Goal: Information Seeking & Learning: Learn about a topic

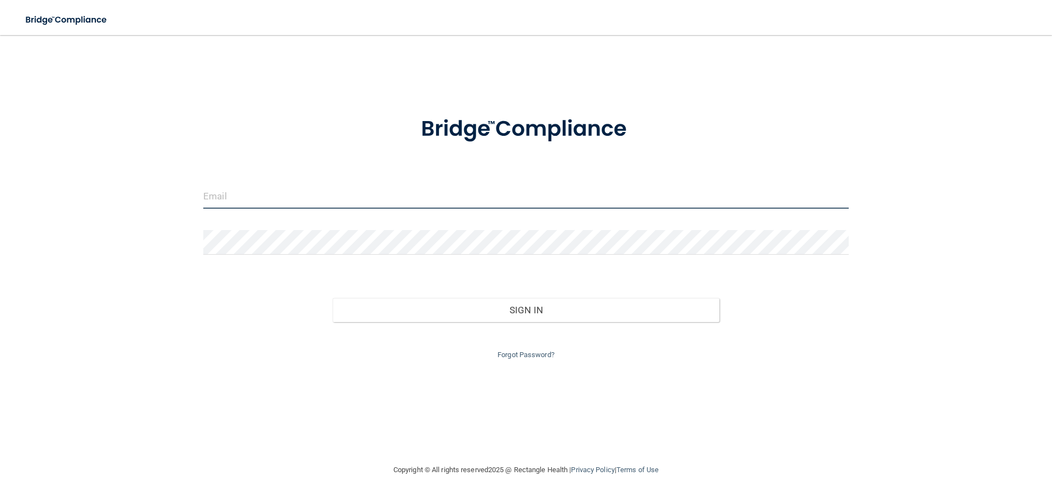
click at [272, 195] on input "email" at bounding box center [526, 196] width 646 height 25
type input "[EMAIL_ADDRESS][DOMAIN_NAME]"
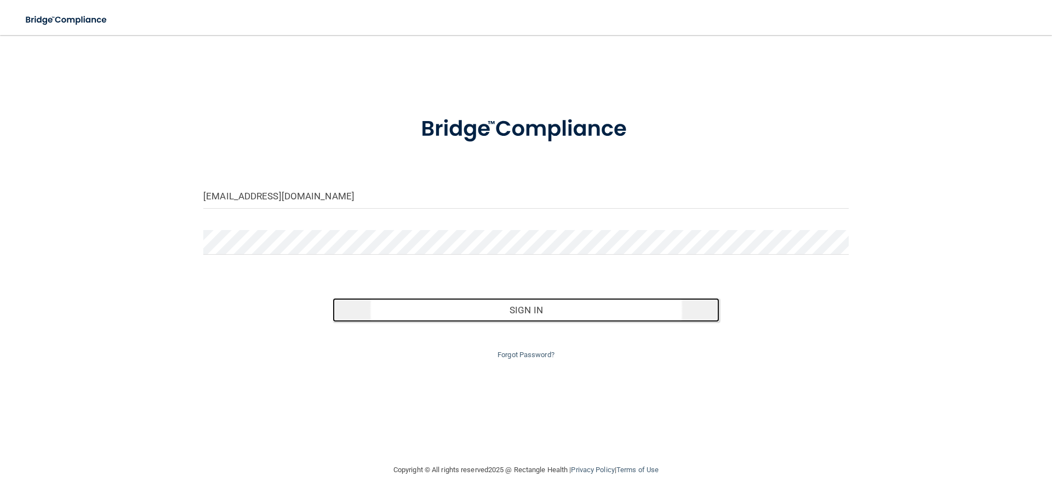
click at [524, 312] on button "Sign In" at bounding box center [527, 310] width 388 height 24
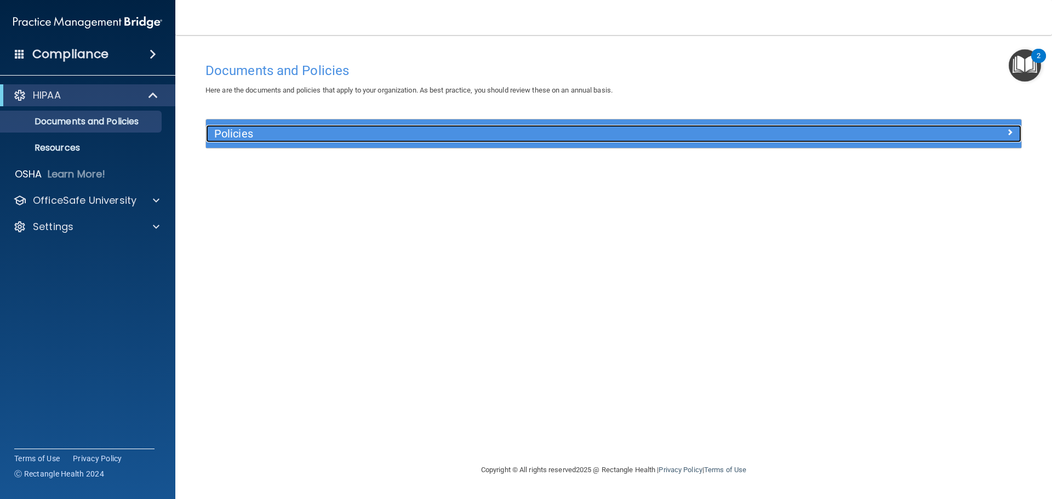
click at [1009, 132] on span at bounding box center [1010, 132] width 7 height 13
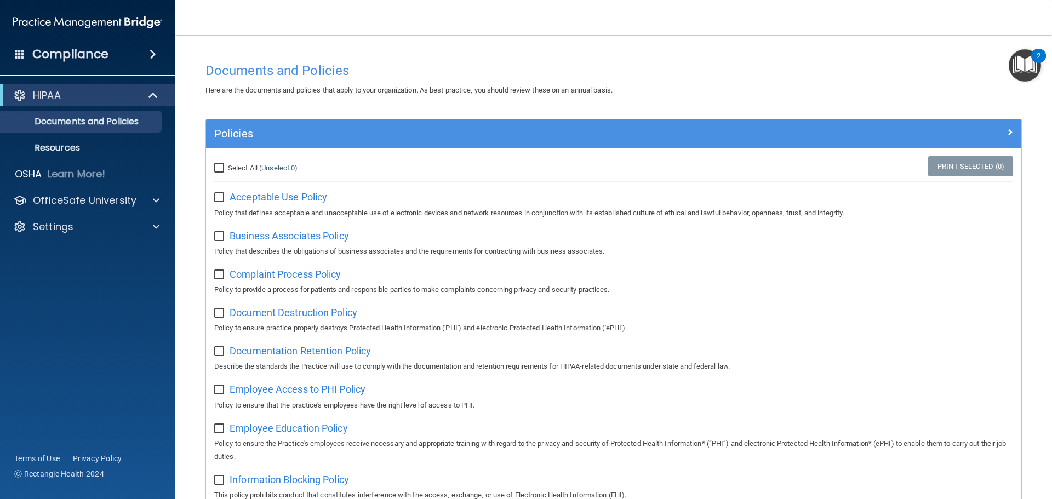
click at [1030, 62] on img "Open Resource Center, 2 new notifications" at bounding box center [1025, 65] width 32 height 32
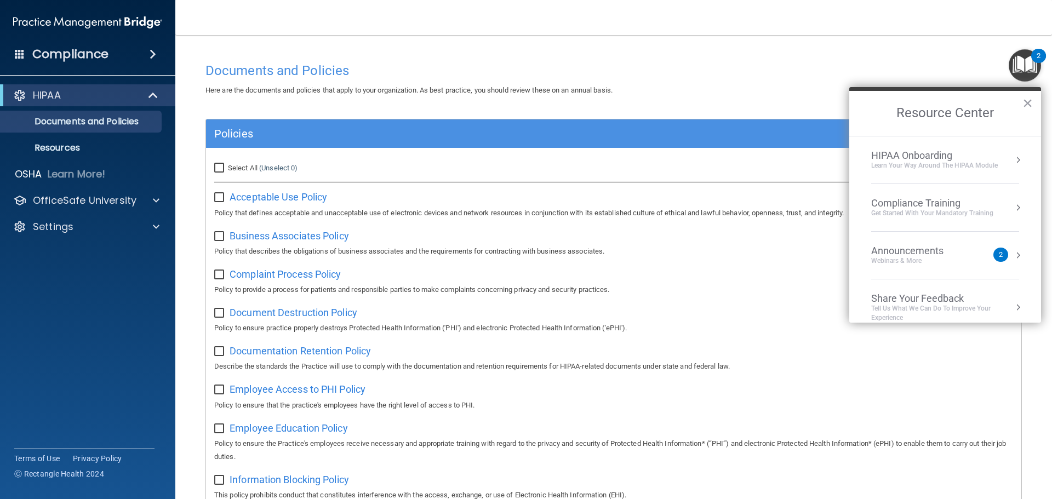
click at [439, 18] on nav "Toggle navigation [PERSON_NAME] [EMAIL_ADDRESS][DOMAIN_NAME] Manage My Enterpri…" at bounding box center [613, 17] width 877 height 35
drag, startPoint x: 878, startPoint y: 61, endPoint x: 889, endPoint y: 65, distance: 11.6
click at [878, 61] on div "Documents and Policies" at bounding box center [613, 70] width 833 height 27
click at [1022, 102] on h2 "Resource Center" at bounding box center [946, 113] width 192 height 45
click at [1025, 104] on button "×" at bounding box center [1028, 103] width 10 height 18
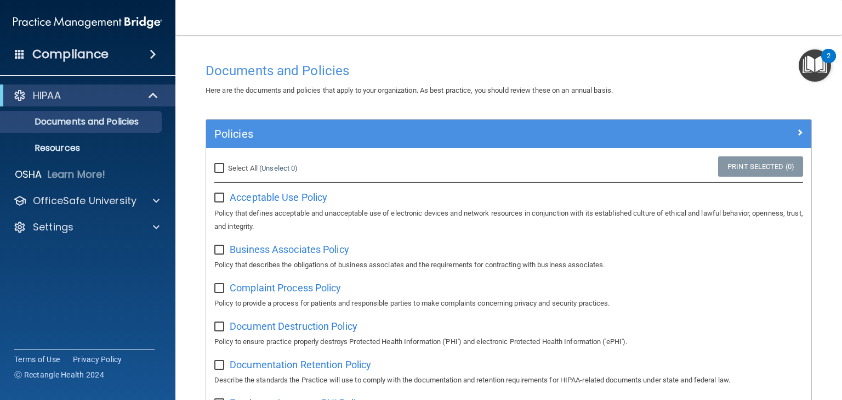
drag, startPoint x: 463, startPoint y: 21, endPoint x: 539, endPoint y: 78, distance: 95.6
click at [540, 77] on div "Documents and Policies" at bounding box center [508, 70] width 623 height 27
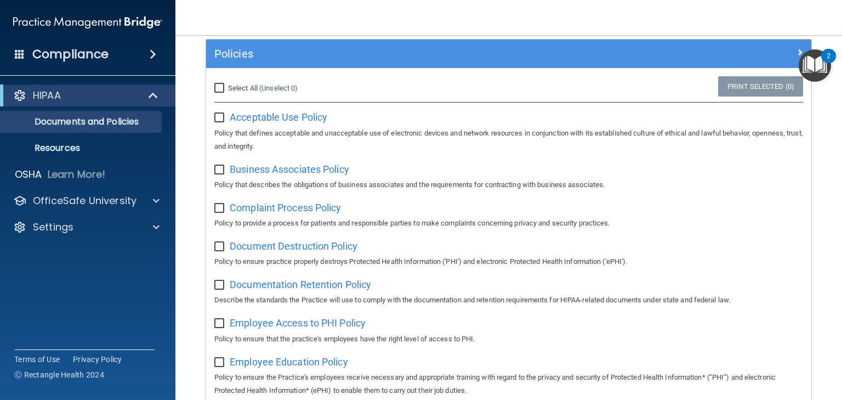
scroll to position [88, 0]
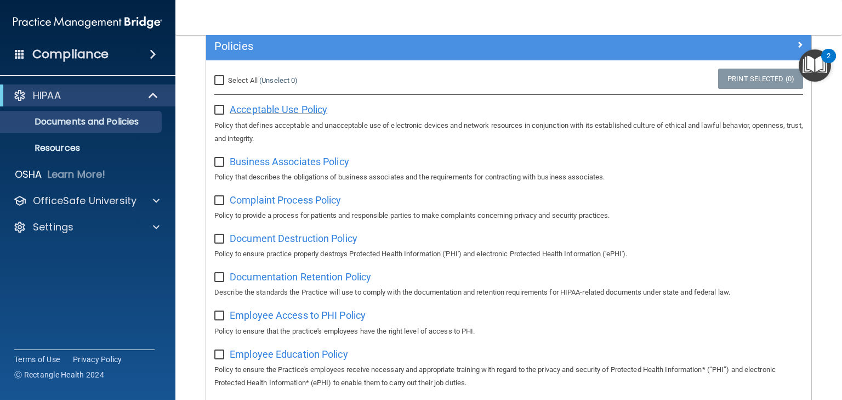
click at [250, 110] on span "Acceptable Use Policy" at bounding box center [279, 110] width 98 height 12
drag, startPoint x: 219, startPoint y: 107, endPoint x: 272, endPoint y: 136, distance: 59.8
click at [219, 107] on input "checkbox" at bounding box center [220, 110] width 13 height 9
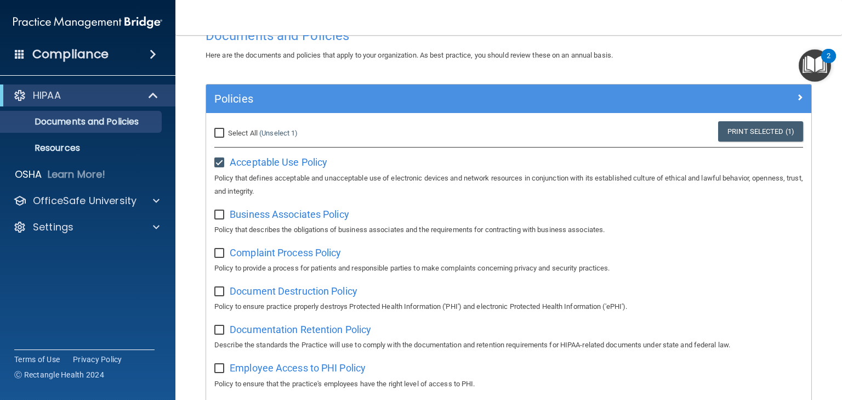
scroll to position [0, 0]
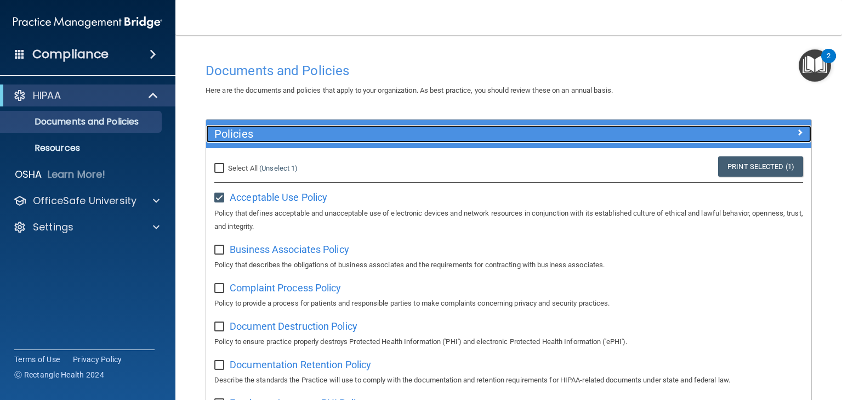
click at [796, 131] on span at bounding box center [799, 132] width 7 height 13
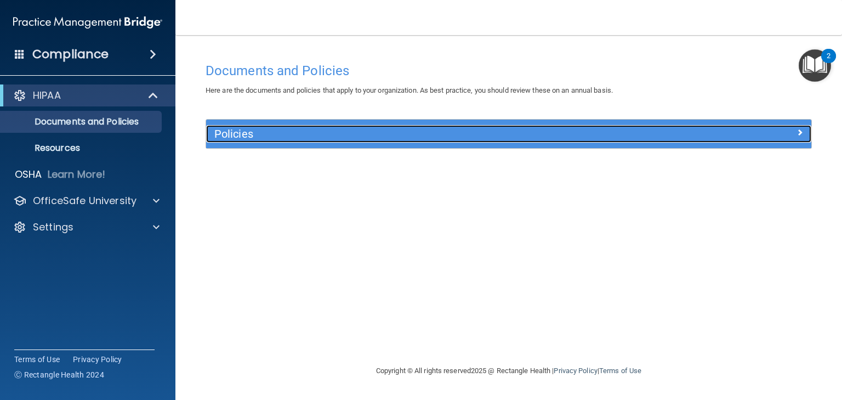
click at [792, 131] on div at bounding box center [735, 131] width 151 height 13
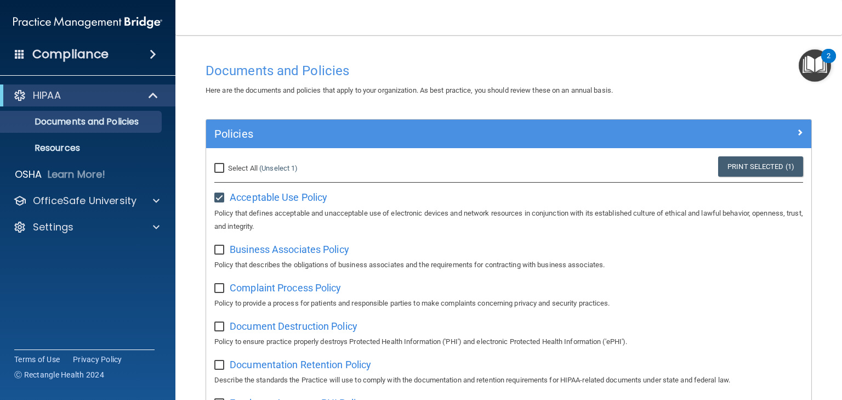
click at [215, 196] on input "checkbox" at bounding box center [220, 197] width 13 height 9
checkbox input "false"
click at [312, 252] on span "Business Associates Policy" at bounding box center [289, 249] width 119 height 12
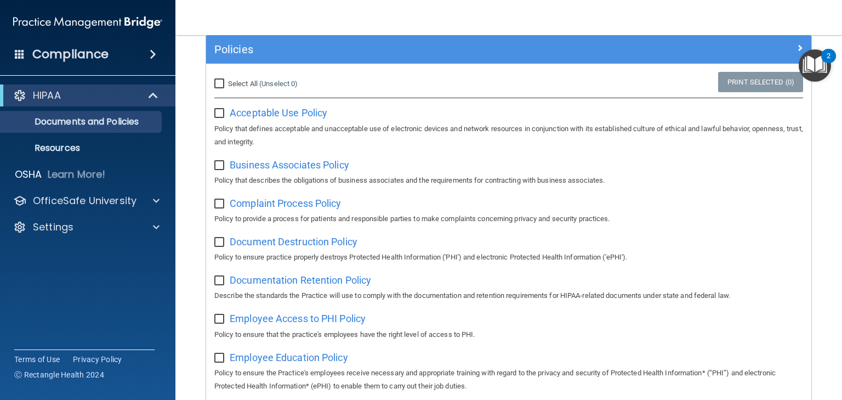
scroll to position [88, 0]
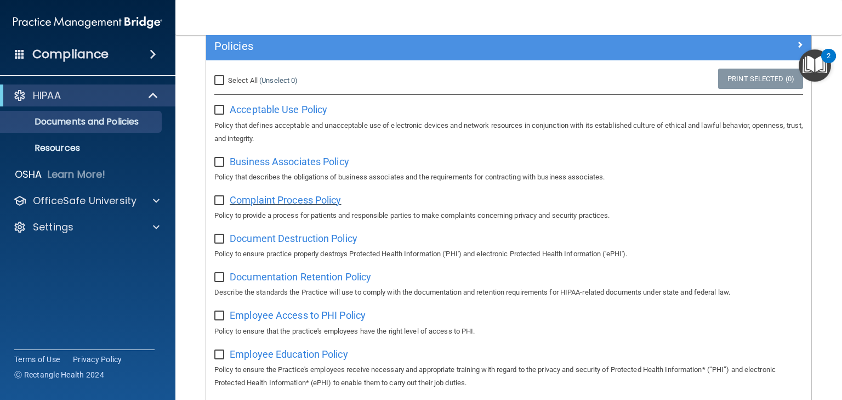
click at [276, 198] on span "Complaint Process Policy" at bounding box center [285, 200] width 111 height 12
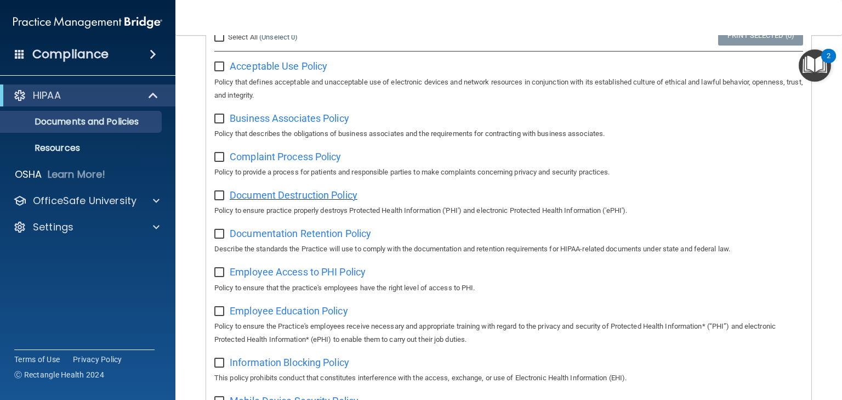
scroll to position [132, 0]
click at [297, 195] on span "Document Destruction Policy" at bounding box center [294, 195] width 128 height 12
click at [261, 232] on span "Documentation Retention Policy" at bounding box center [300, 233] width 141 height 12
click at [292, 271] on span "Employee Access to PHI Policy" at bounding box center [298, 271] width 136 height 12
click at [280, 309] on span "Employee Education Policy" at bounding box center [289, 310] width 118 height 12
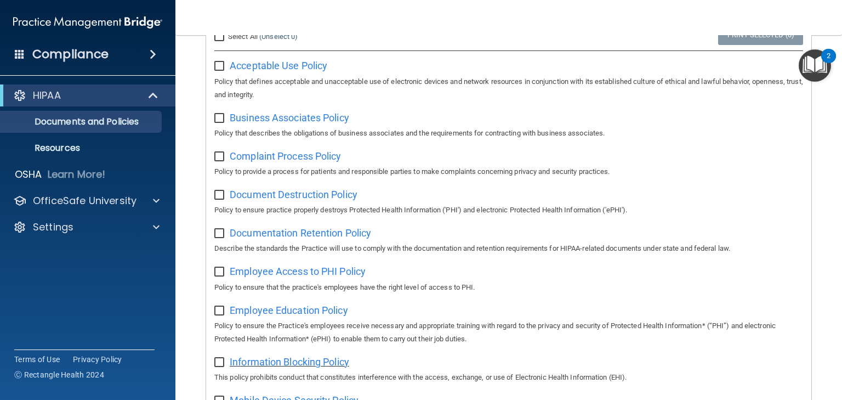
click at [321, 366] on span "Information Blocking Policy" at bounding box center [289, 362] width 119 height 12
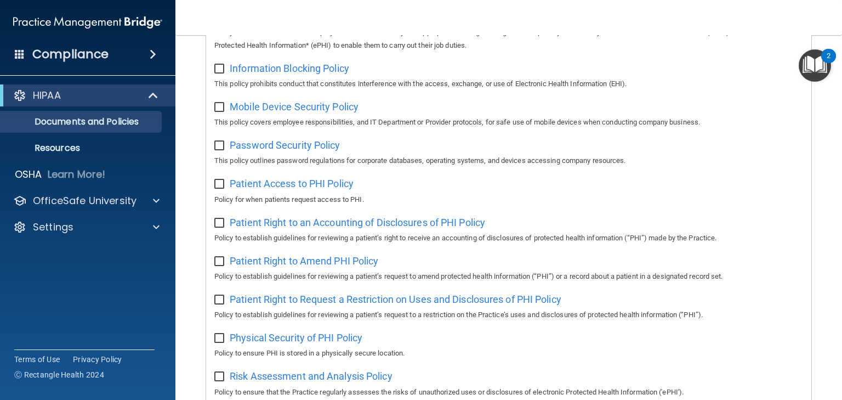
scroll to position [439, 0]
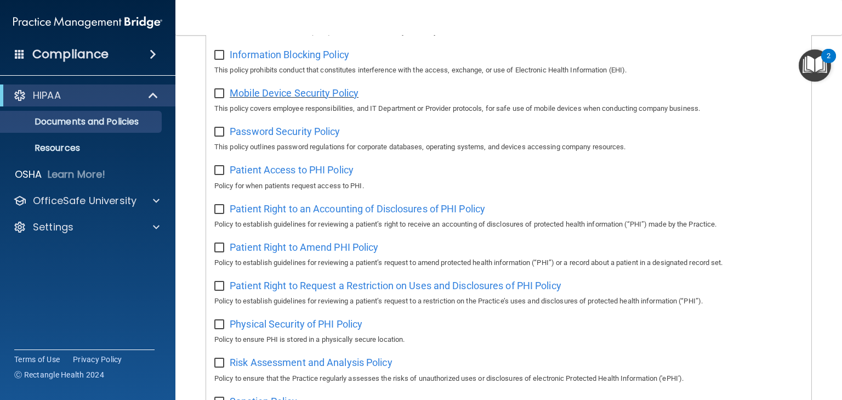
drag, startPoint x: 291, startPoint y: 93, endPoint x: 261, endPoint y: 94, distance: 29.1
click at [261, 94] on span "Mobile Device Security Policy" at bounding box center [294, 93] width 129 height 12
click at [274, 133] on span "Password Security Policy" at bounding box center [285, 132] width 110 height 12
click at [276, 174] on span "Patient Access to PHI Policy" at bounding box center [292, 170] width 124 height 12
click at [311, 214] on span "Patient Right to an Accounting of Disclosures of PHI Policy" at bounding box center [357, 209] width 255 height 12
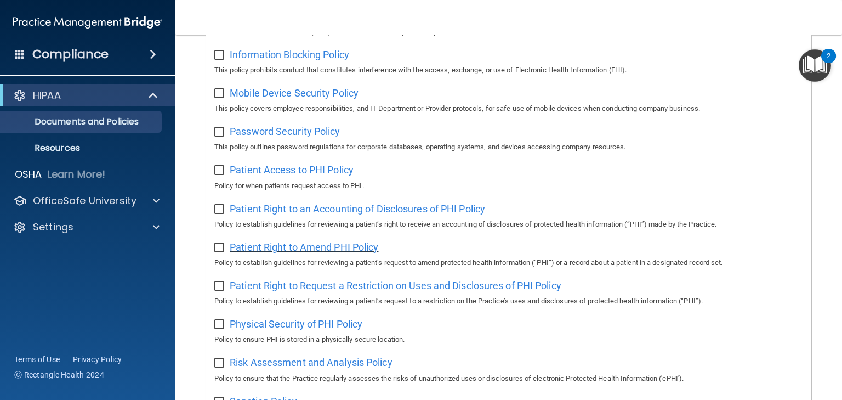
click at [282, 249] on span "Patient Right to Amend PHI Policy" at bounding box center [304, 247] width 149 height 12
click at [292, 250] on span "Patient Right to Amend PHI Policy" at bounding box center [304, 247] width 149 height 12
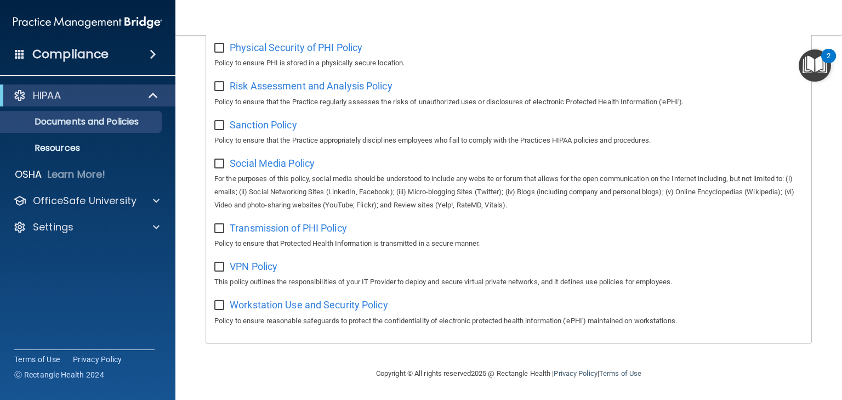
scroll to position [721, 0]
click at [267, 124] on span "Sanction Policy" at bounding box center [263, 125] width 67 height 12
click at [263, 158] on span "Social Media Policy" at bounding box center [272, 163] width 85 height 12
click at [280, 162] on span "Social Media Policy" at bounding box center [272, 163] width 85 height 12
click at [286, 161] on span "Social Media Policy" at bounding box center [272, 163] width 85 height 12
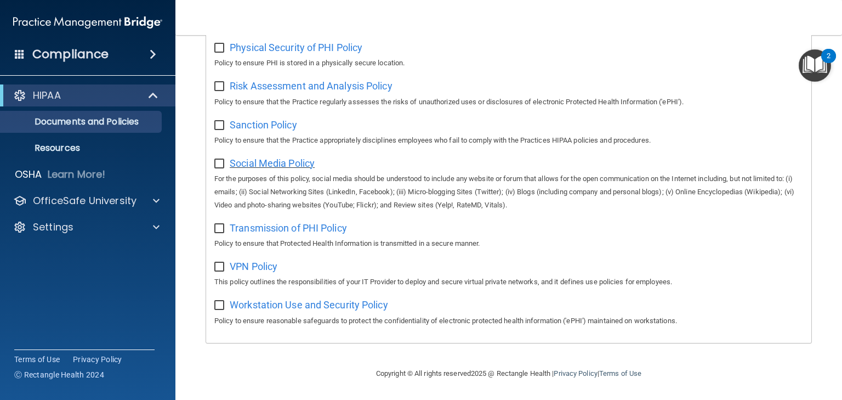
click at [261, 167] on span "Social Media Policy" at bounding box center [272, 163] width 85 height 12
click at [266, 223] on span "Transmission of PHI Policy" at bounding box center [288, 228] width 117 height 12
click at [265, 226] on span "Transmission of PHI Policy" at bounding box center [288, 228] width 117 height 12
click at [253, 266] on span "VPN Policy" at bounding box center [254, 266] width 48 height 12
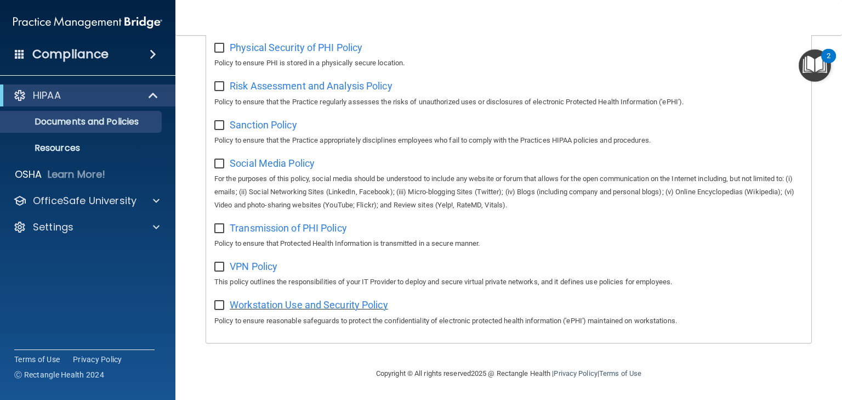
click at [266, 303] on span "Workstation Use and Security Policy" at bounding box center [309, 305] width 158 height 12
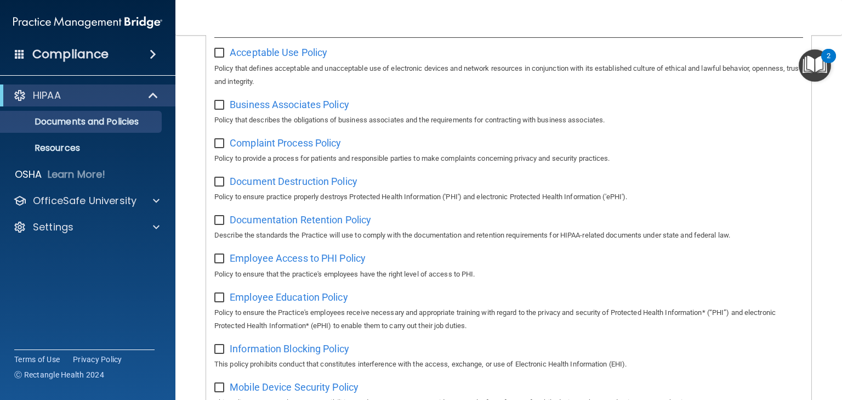
scroll to position [0, 0]
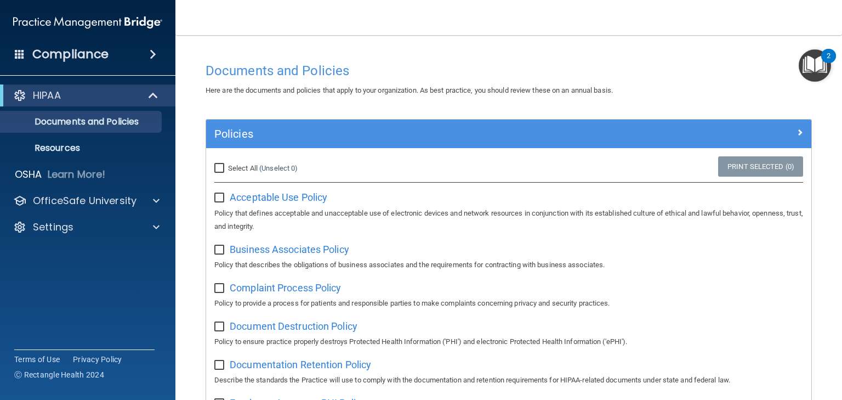
drag, startPoint x: 218, startPoint y: 164, endPoint x: 244, endPoint y: 172, distance: 27.4
click at [218, 164] on input "Select All (Unselect 0) Unselect All" at bounding box center [220, 168] width 13 height 9
checkbox input "true"
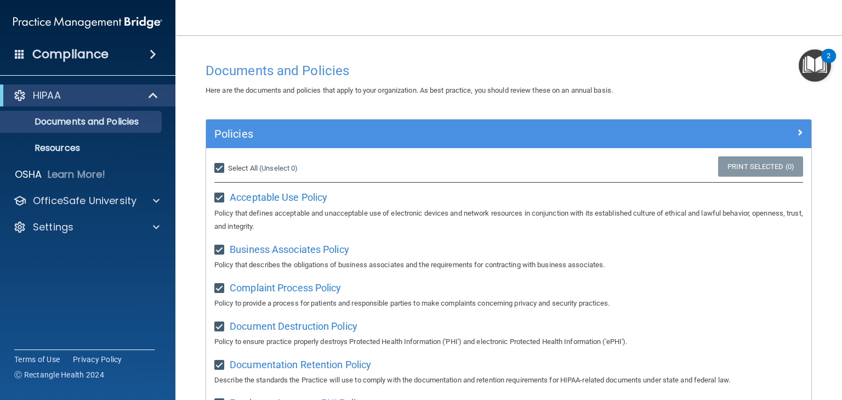
checkbox input "true"
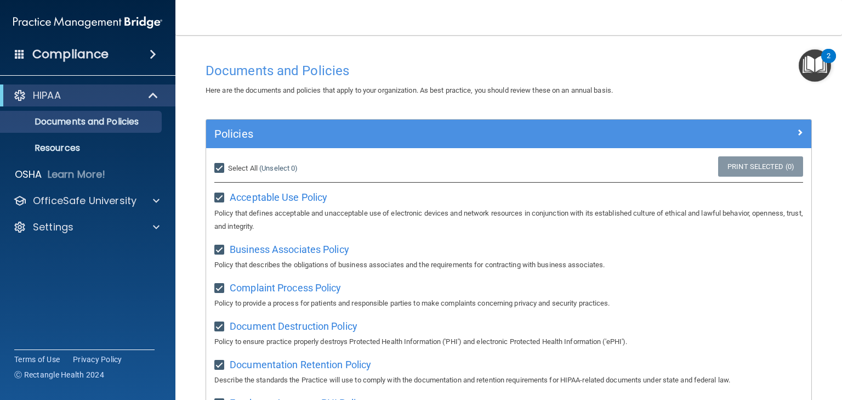
checkbox input "true"
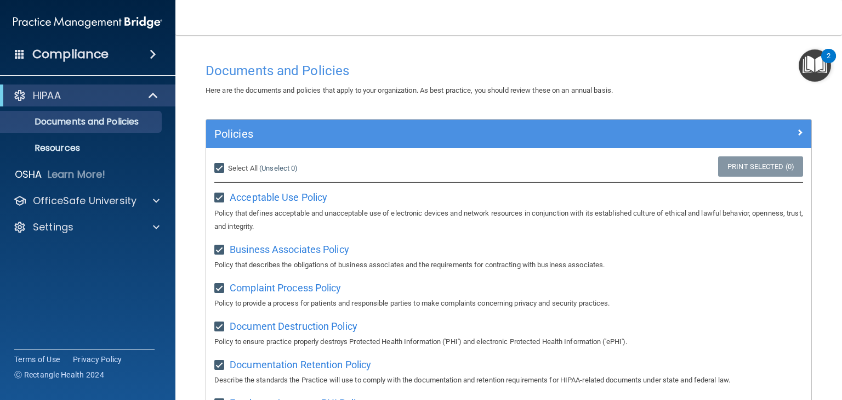
checkbox input "true"
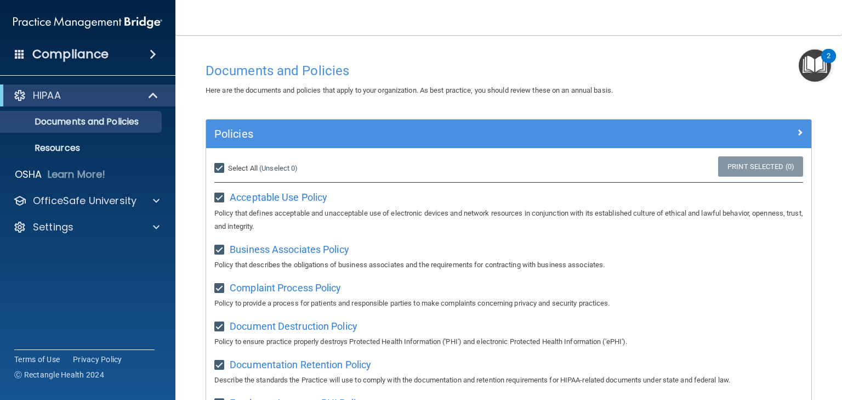
checkbox input "true"
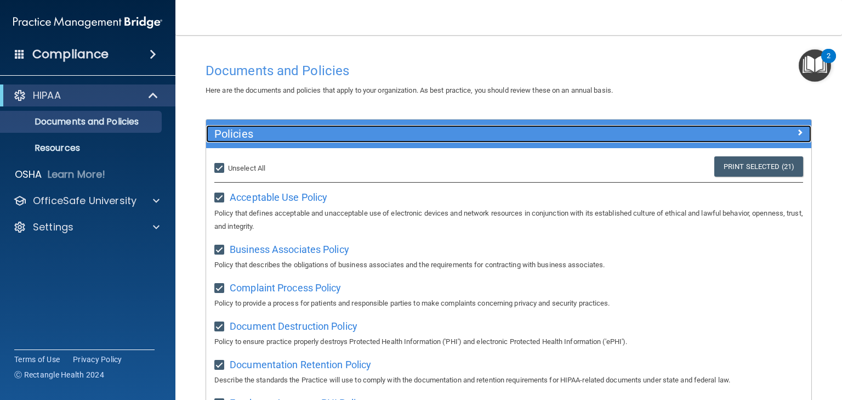
click at [796, 132] on span at bounding box center [799, 132] width 7 height 13
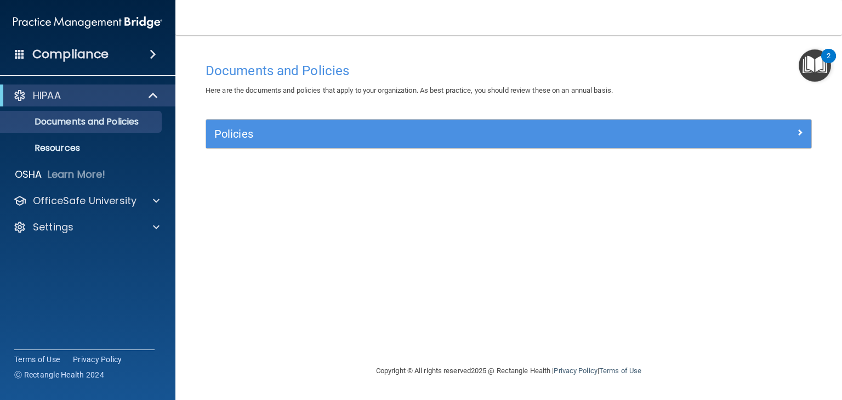
click at [800, 132] on div "Policies" at bounding box center [508, 133] width 605 height 29
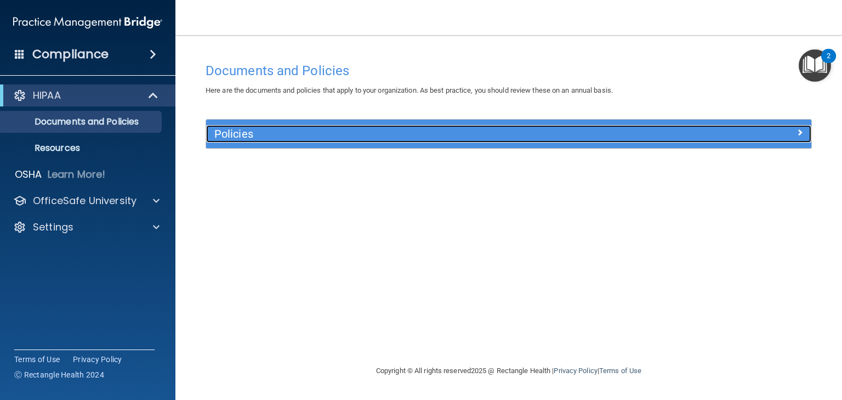
click at [800, 133] on span at bounding box center [799, 132] width 7 height 13
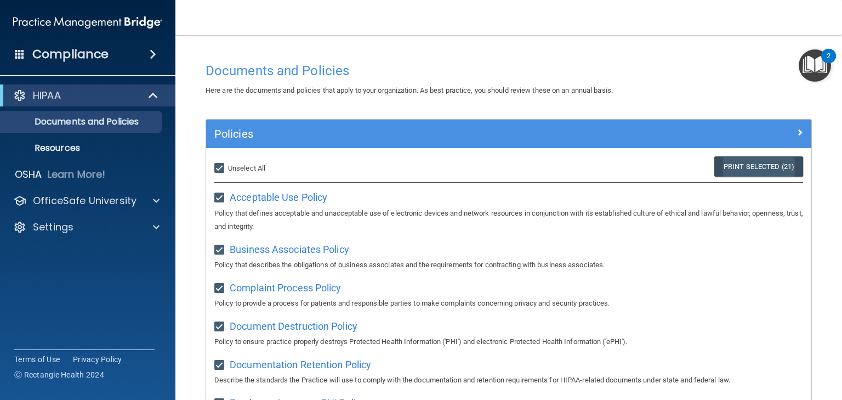
click at [764, 164] on link "Print Selected (21)" at bounding box center [758, 166] width 89 height 20
click at [68, 143] on p "Resources" at bounding box center [82, 148] width 150 height 11
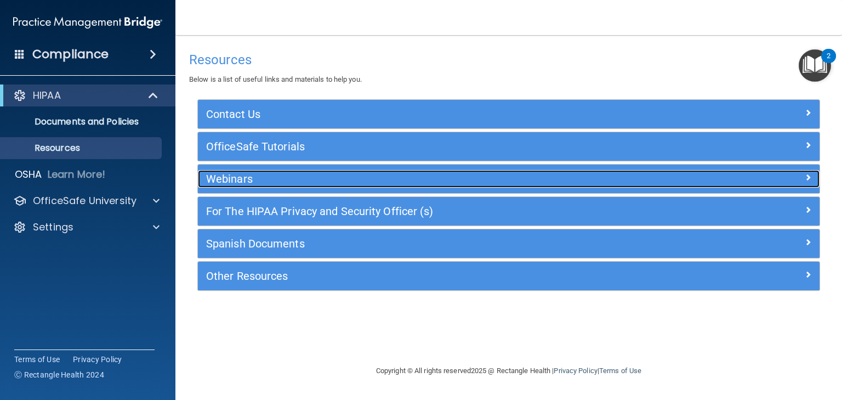
click at [811, 177] on span at bounding box center [808, 176] width 7 height 13
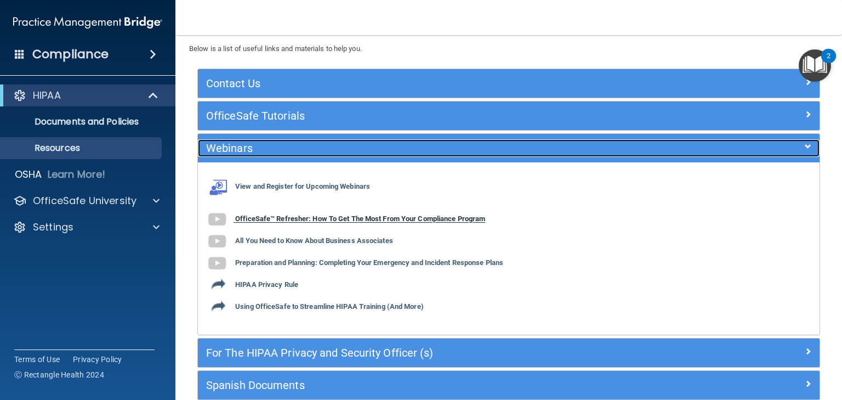
scroll to position [75, 0]
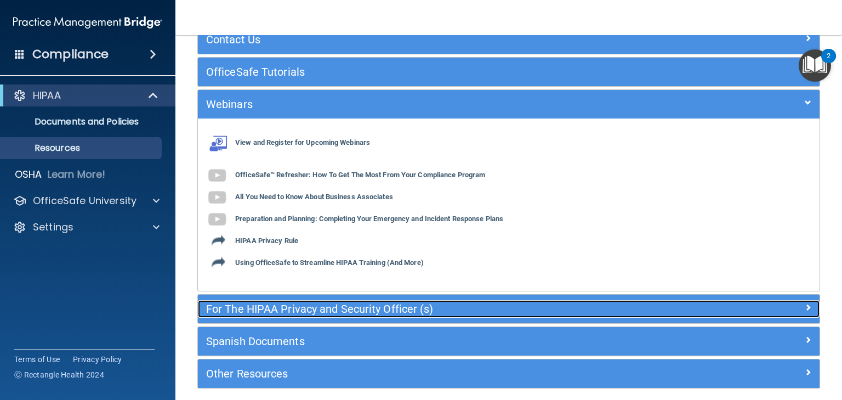
click at [796, 305] on div at bounding box center [742, 306] width 156 height 13
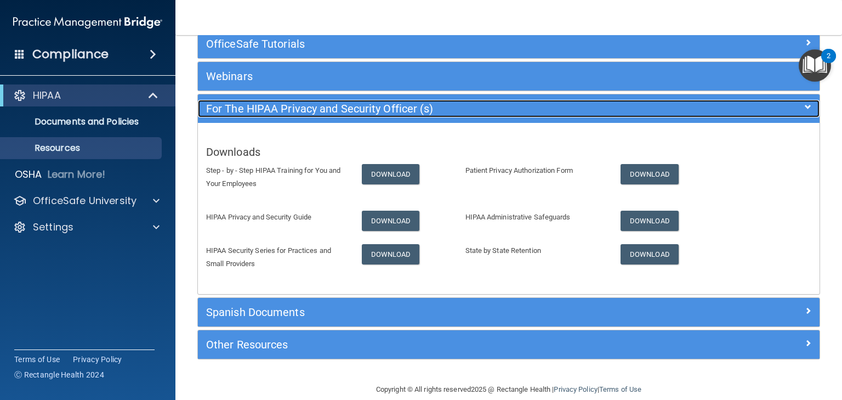
scroll to position [117, 0]
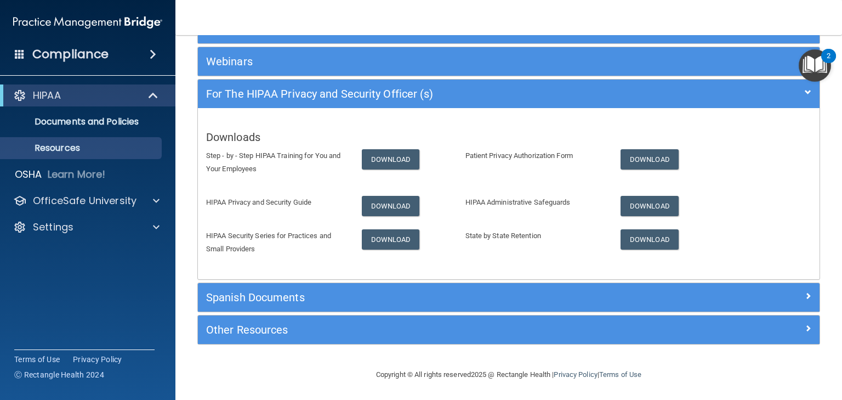
click at [593, 311] on div "Contact Us Main Number: [PHONE_NUMBER] E-mail Us Anytime at [EMAIL_ADDRESS][DOM…" at bounding box center [508, 163] width 623 height 362
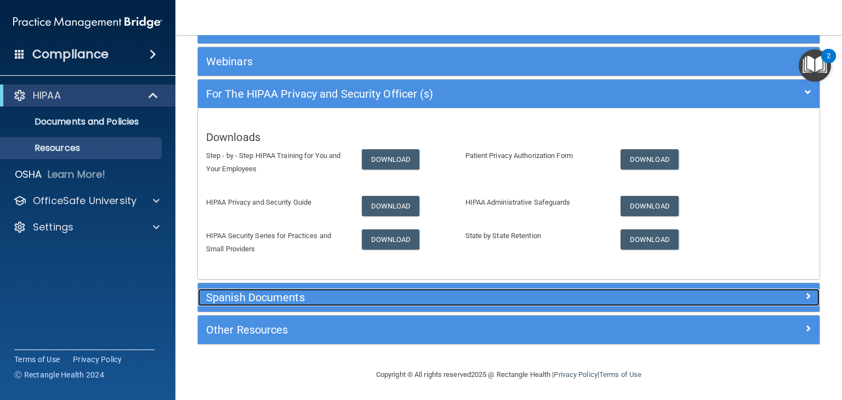
click at [593, 296] on h5 "Spanish Documents" at bounding box center [431, 297] width 450 height 12
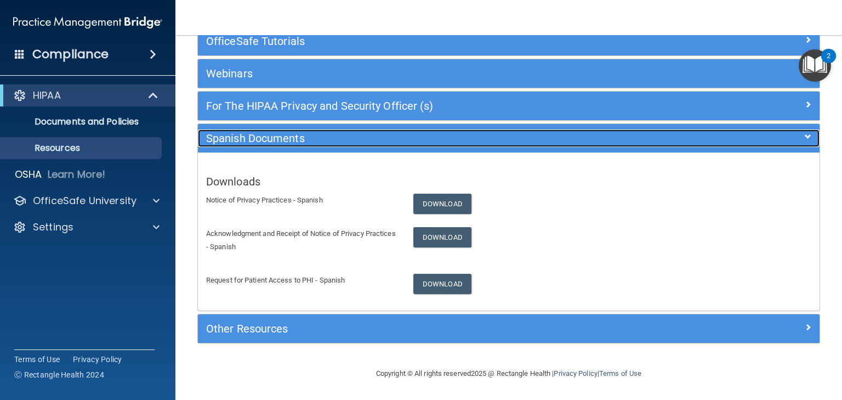
scroll to position [104, 0]
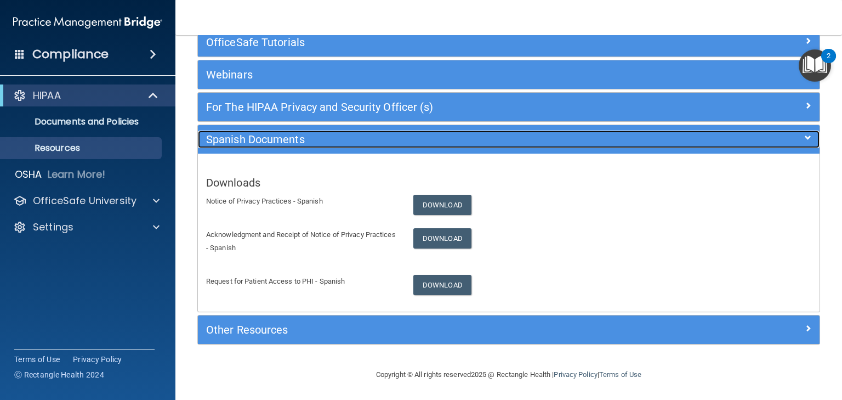
drag, startPoint x: 774, startPoint y: 132, endPoint x: 623, endPoint y: 249, distance: 191.8
click at [773, 132] on div at bounding box center [742, 136] width 156 height 13
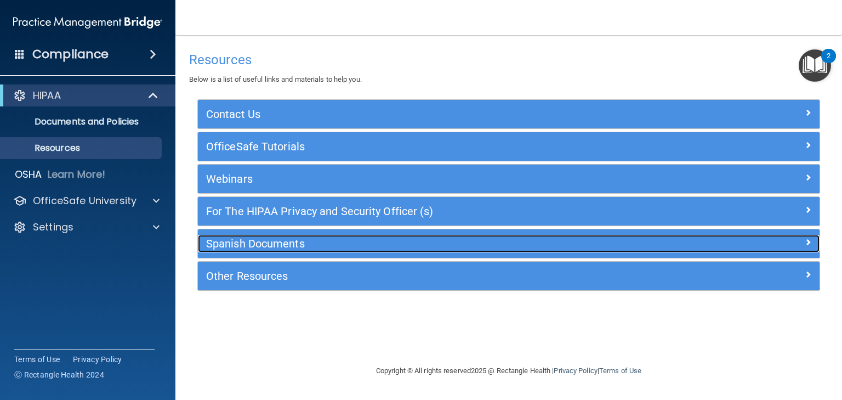
scroll to position [0, 0]
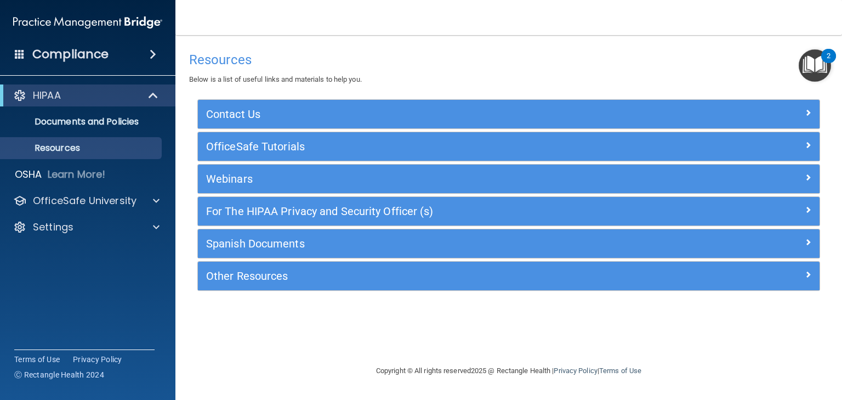
click at [463, 288] on div "Other Resources" at bounding box center [509, 275] width 622 height 29
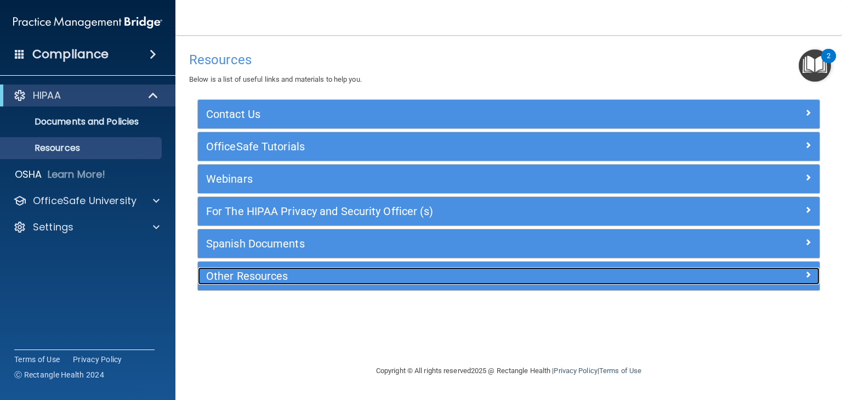
click at [463, 276] on h5 "Other Resources" at bounding box center [431, 276] width 450 height 12
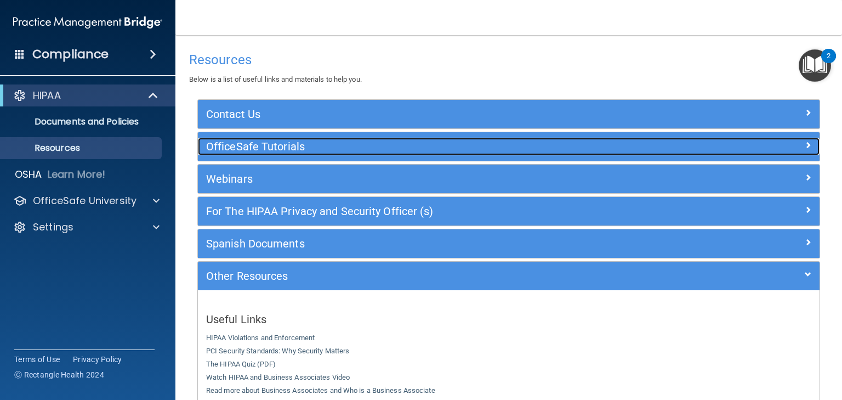
click at [358, 147] on h5 "OfficeSafe Tutorials" at bounding box center [431, 146] width 450 height 12
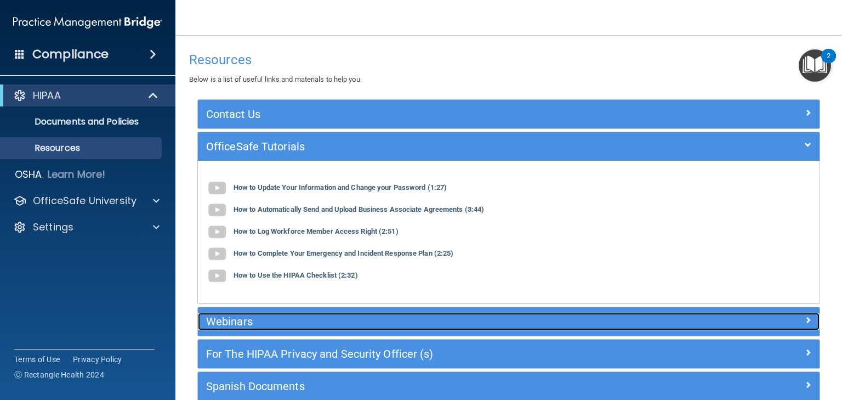
click at [255, 318] on h5 "Webinars" at bounding box center [431, 321] width 450 height 12
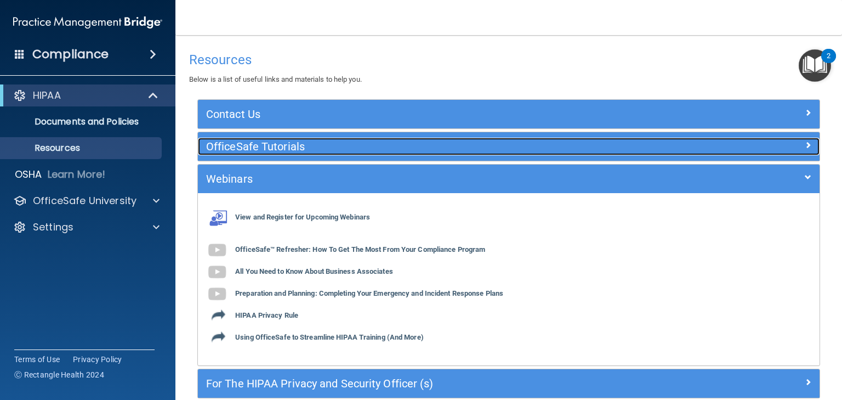
click at [272, 145] on h5 "OfficeSafe Tutorials" at bounding box center [431, 146] width 450 height 12
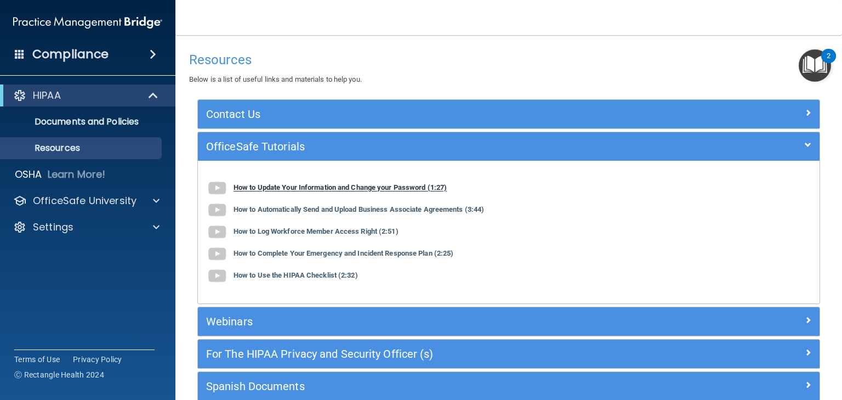
click at [350, 190] on b "How to Update Your Information and Change your Password (1:27)" at bounding box center [340, 188] width 213 height 8
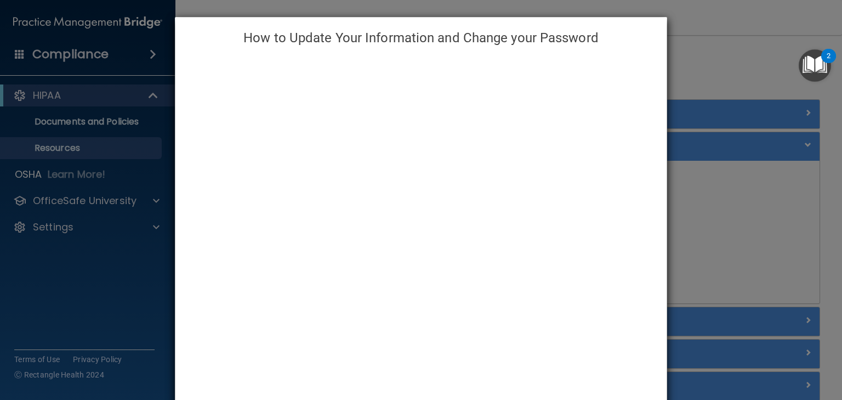
click at [670, 65] on div "How to Update Your Information and Change your Password" at bounding box center [421, 200] width 842 height 400
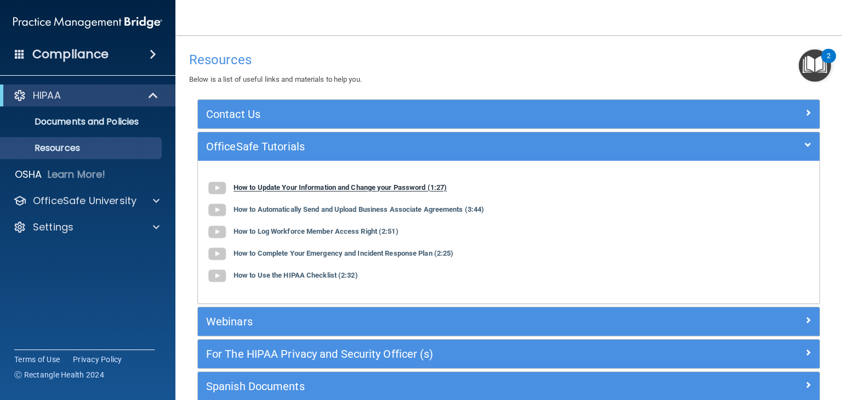
click at [211, 184] on img at bounding box center [217, 188] width 22 height 22
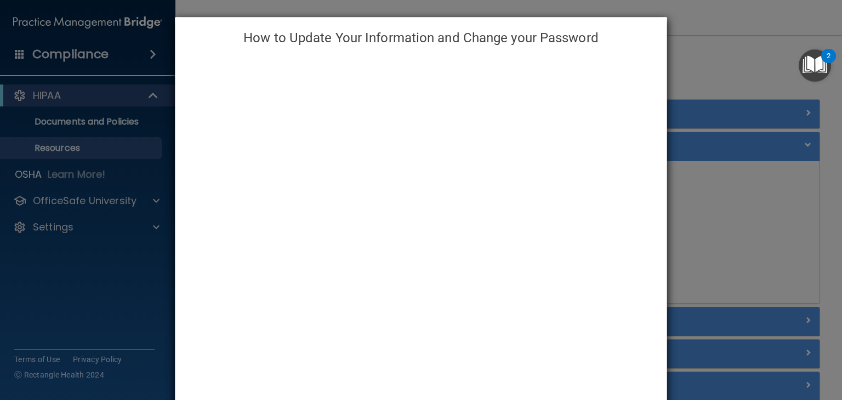
click at [698, 182] on div "How to Update Your Information and Change your Password" at bounding box center [421, 200] width 842 height 400
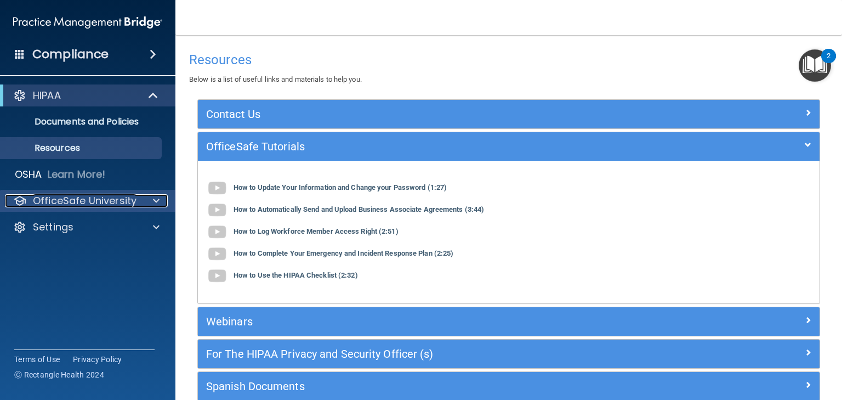
click at [156, 202] on span at bounding box center [156, 200] width 7 height 13
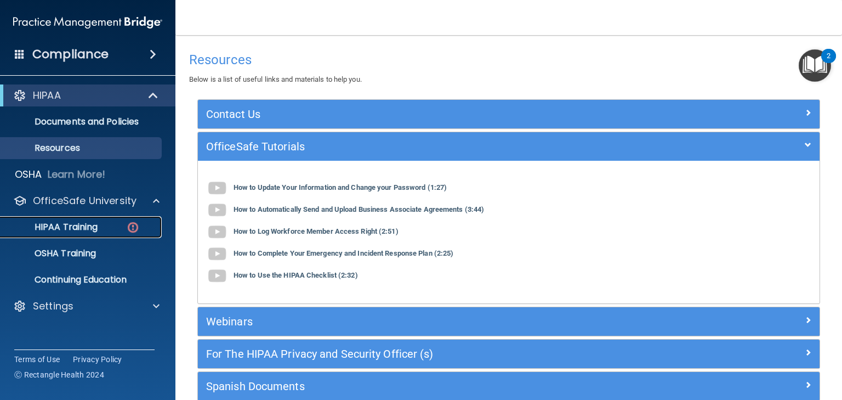
click at [92, 226] on p "HIPAA Training" at bounding box center [52, 226] width 90 height 11
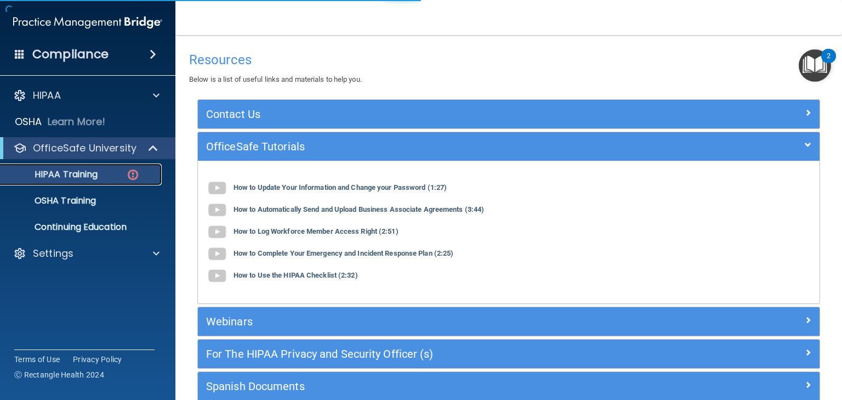
click at [82, 177] on p "HIPAA Training" at bounding box center [52, 174] width 90 height 11
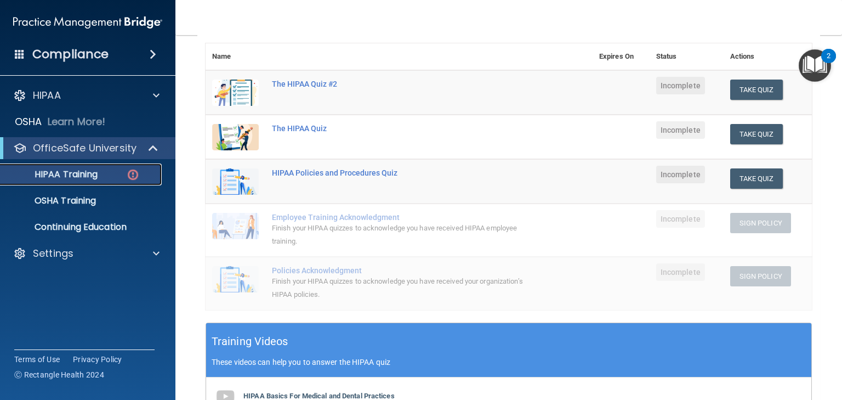
scroll to position [132, 0]
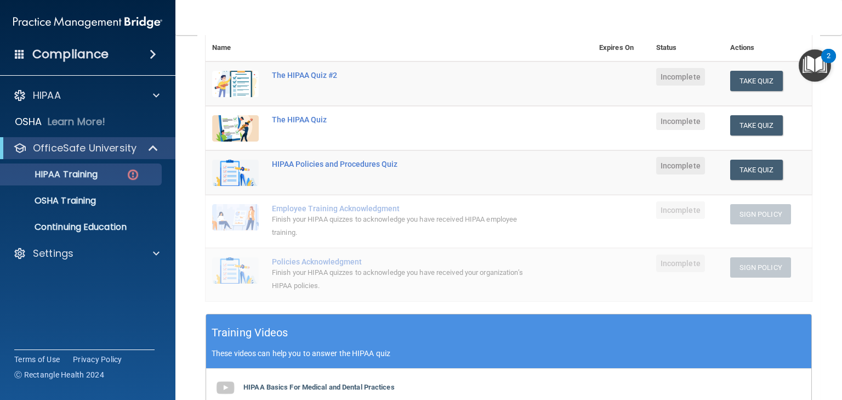
drag, startPoint x: 324, startPoint y: 72, endPoint x: 395, endPoint y: 24, distance: 85.6
click at [395, 24] on nav "Toggle navigation [PERSON_NAME] [EMAIL_ADDRESS][DOMAIN_NAME] Manage My Enterpri…" at bounding box center [508, 17] width 667 height 35
click at [322, 75] on div "The HIPAA Quiz #2" at bounding box center [405, 75] width 266 height 9
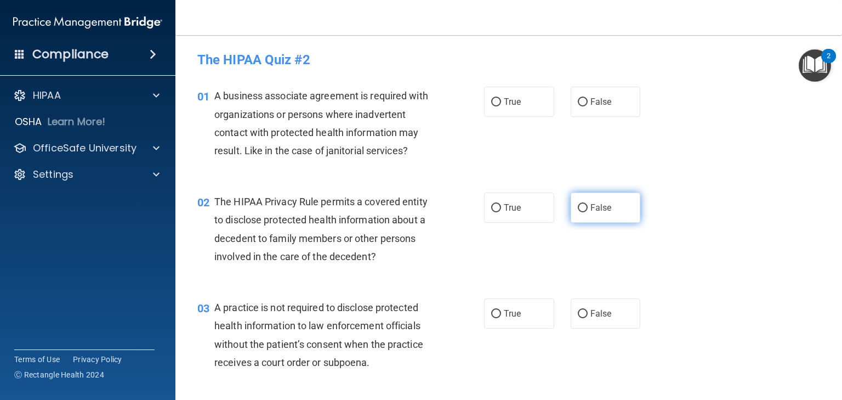
click at [578, 208] on input "False" at bounding box center [583, 208] width 10 height 8
radio input "true"
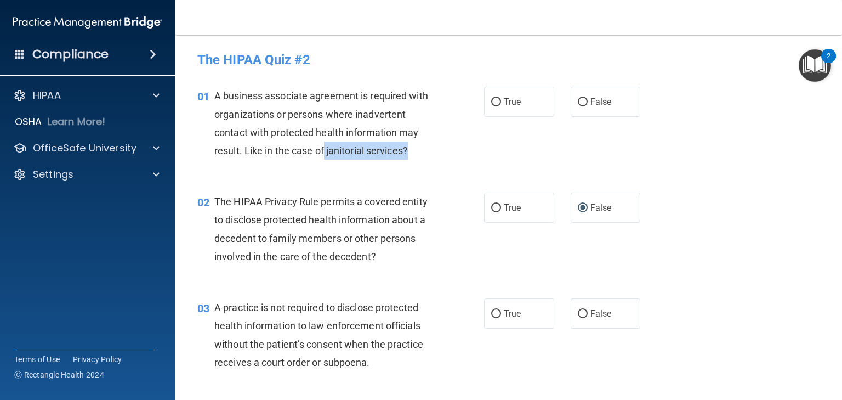
drag, startPoint x: 324, startPoint y: 151, endPoint x: 428, endPoint y: 150, distance: 104.2
click at [428, 150] on div "A business associate agreement is required with organizations or persons where …" at bounding box center [327, 123] width 227 height 73
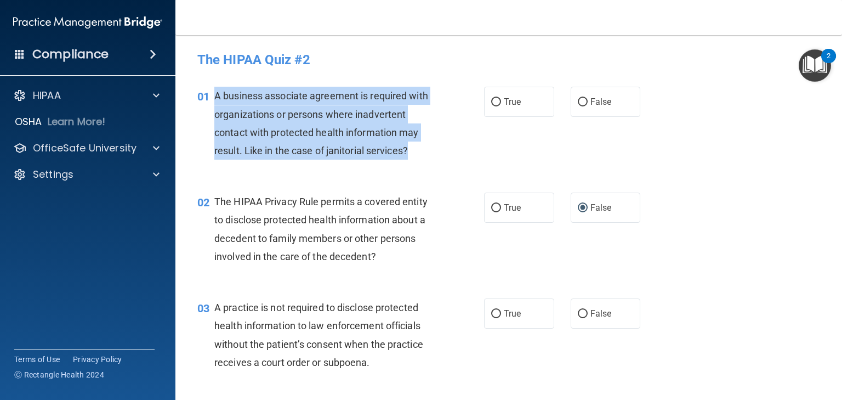
drag, startPoint x: 215, startPoint y: 94, endPoint x: 416, endPoint y: 149, distance: 208.4
click at [416, 149] on div "A business associate agreement is required with organizations or persons where …" at bounding box center [327, 123] width 227 height 73
copy span "A business associate agreement is required with organizations or persons where …"
click at [492, 103] on input "True" at bounding box center [496, 102] width 10 height 8
radio input "true"
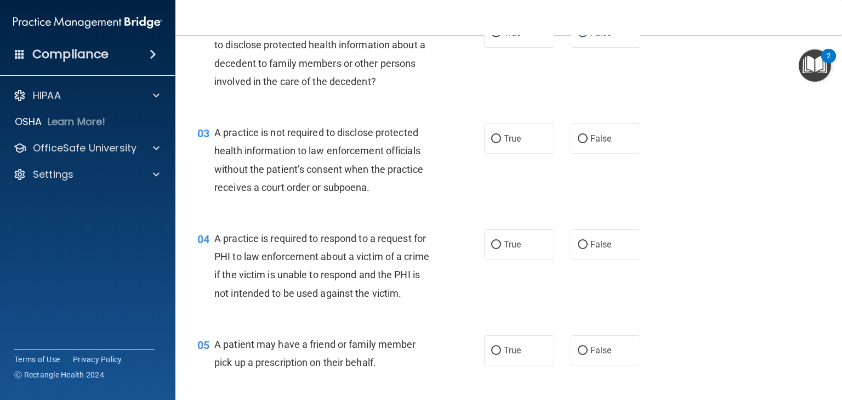
scroll to position [175, 0]
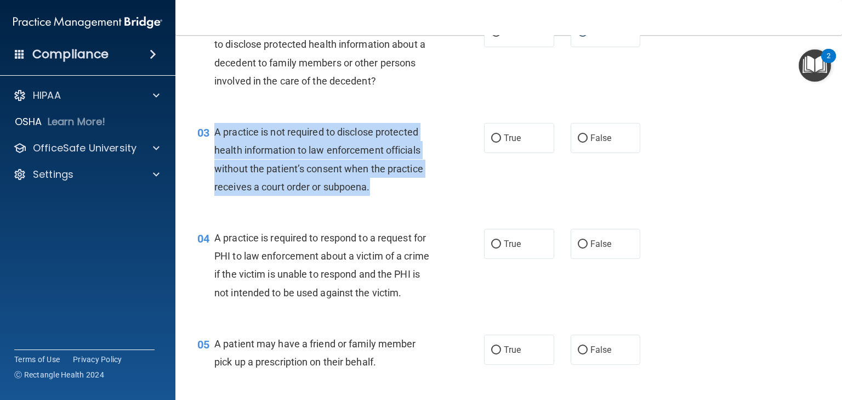
drag, startPoint x: 390, startPoint y: 190, endPoint x: 215, endPoint y: 128, distance: 186.2
click at [215, 128] on div "A practice is not required to disclose protected health information to law enfo…" at bounding box center [327, 159] width 227 height 73
copy span "A practice is not required to disclose protected health information to law enfo…"
click at [580, 138] on input "False" at bounding box center [583, 138] width 10 height 8
radio input "true"
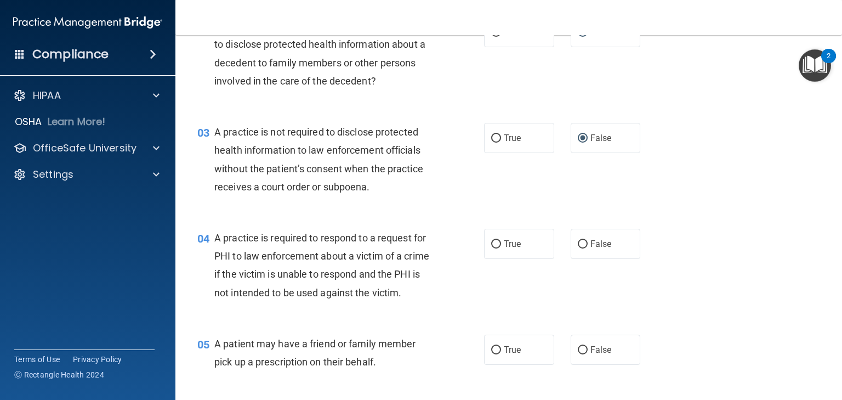
click at [302, 267] on div "A practice is required to respond to a request for PHI to law enforcement about…" at bounding box center [327, 265] width 227 height 73
click at [494, 243] on input "True" at bounding box center [496, 244] width 10 height 8
radio input "true"
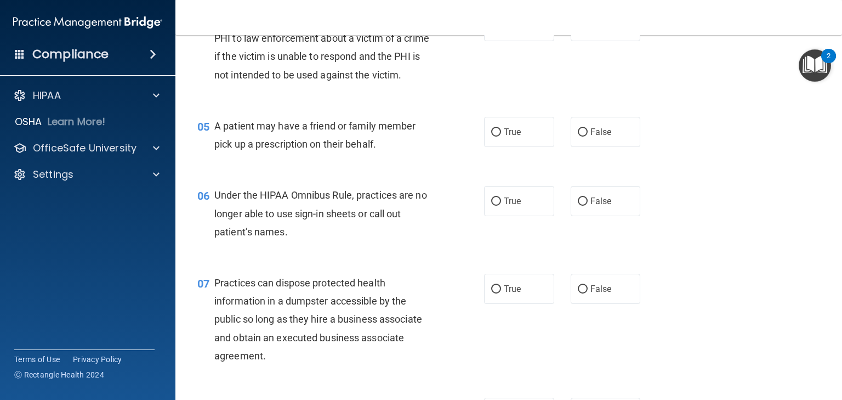
scroll to position [395, 0]
click at [497, 135] on input "True" at bounding box center [496, 131] width 10 height 8
radio input "true"
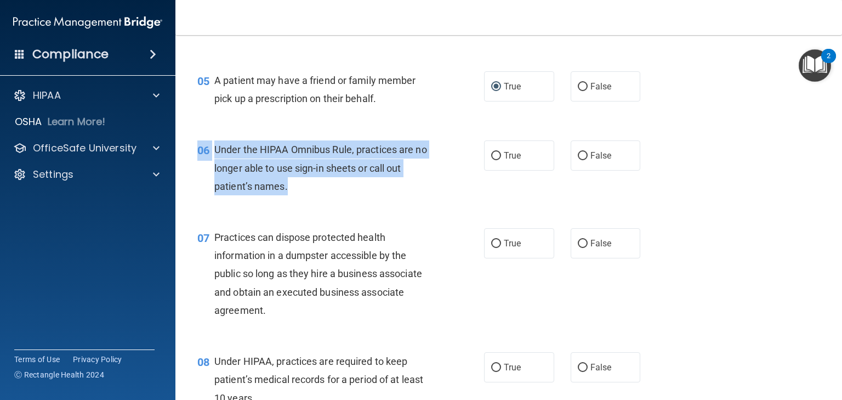
drag, startPoint x: 291, startPoint y: 217, endPoint x: 192, endPoint y: 187, distance: 103.5
click at [192, 187] on div "06 Under the HIPAA Omnibus Rule, practices are no longer able to use sign-in sh…" at bounding box center [341, 170] width 320 height 60
click at [289, 195] on div "Under the HIPAA Omnibus Rule, practices are no longer able to use sign-in sheet…" at bounding box center [327, 167] width 227 height 55
drag, startPoint x: 296, startPoint y: 207, endPoint x: 210, endPoint y: 172, distance: 92.9
click at [210, 172] on div "06 Under the HIPAA Omnibus Rule, practices are no longer able to use sign-in sh…" at bounding box center [341, 170] width 320 height 60
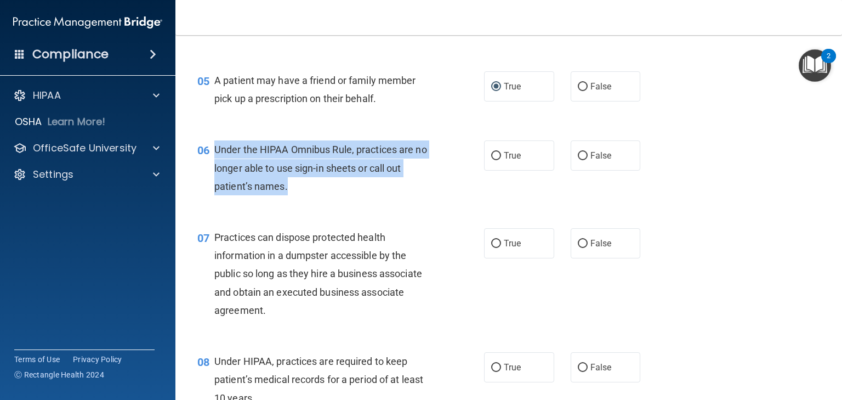
copy div "Under the HIPAA Omnibus Rule, practices are no longer able to use sign-in sheet…"
click at [491, 160] on input "True" at bounding box center [496, 156] width 10 height 8
radio input "true"
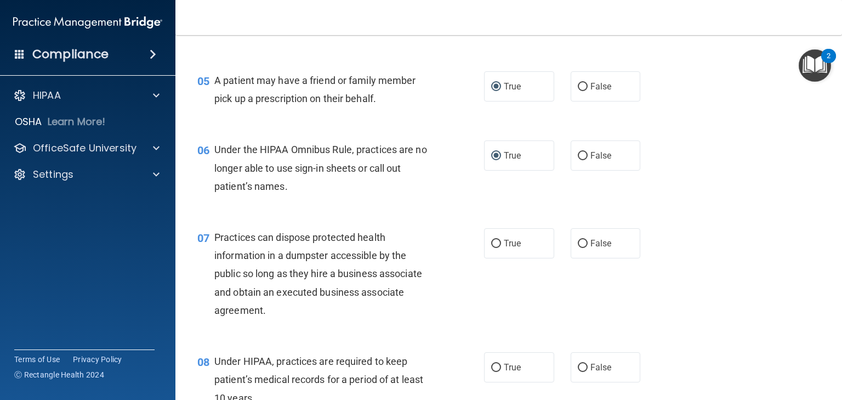
click at [338, 234] on div "07 Practices can dispose protected health information in a dumpster accessible …" at bounding box center [508, 276] width 639 height 124
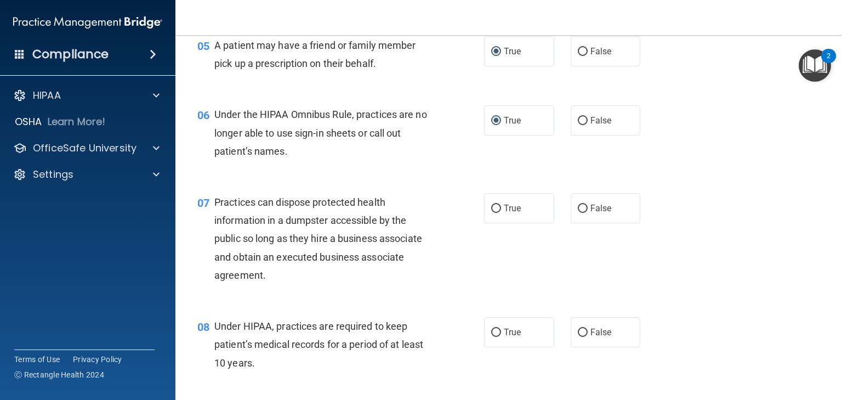
scroll to position [526, 0]
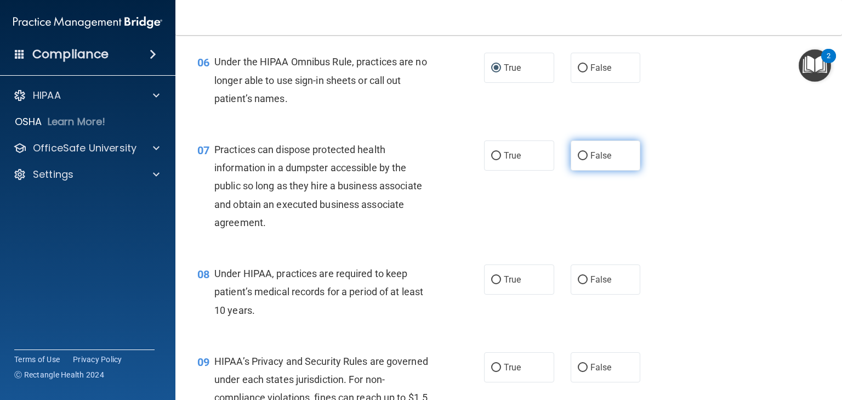
click at [583, 160] on input "False" at bounding box center [583, 156] width 10 height 8
radio input "true"
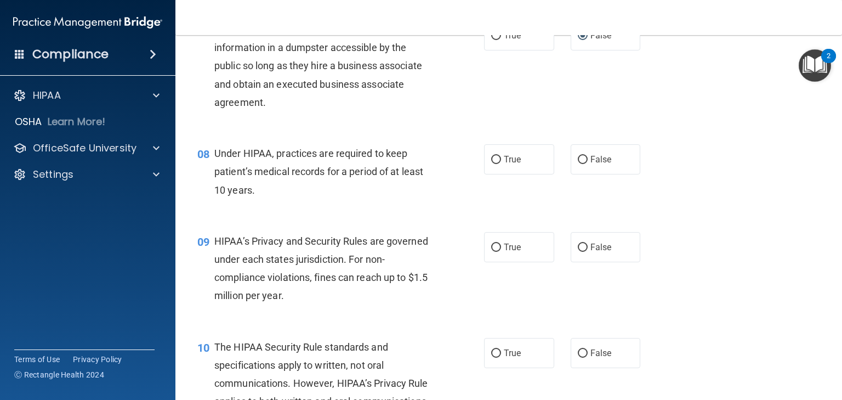
scroll to position [658, 0]
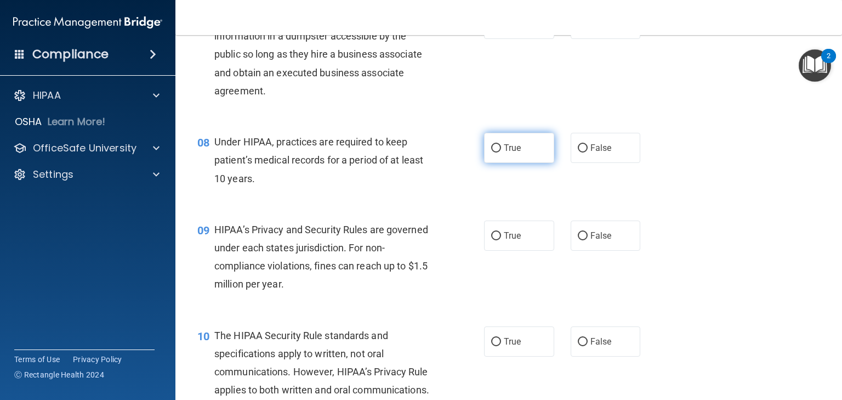
click at [493, 152] on input "True" at bounding box center [496, 148] width 10 height 8
radio input "true"
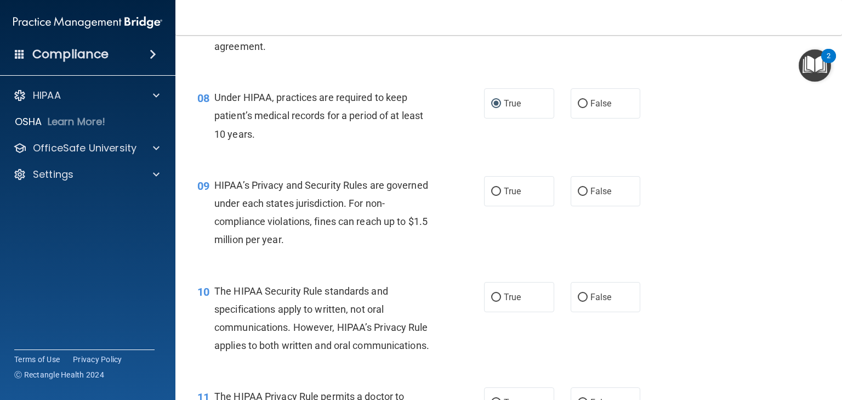
scroll to position [745, 0]
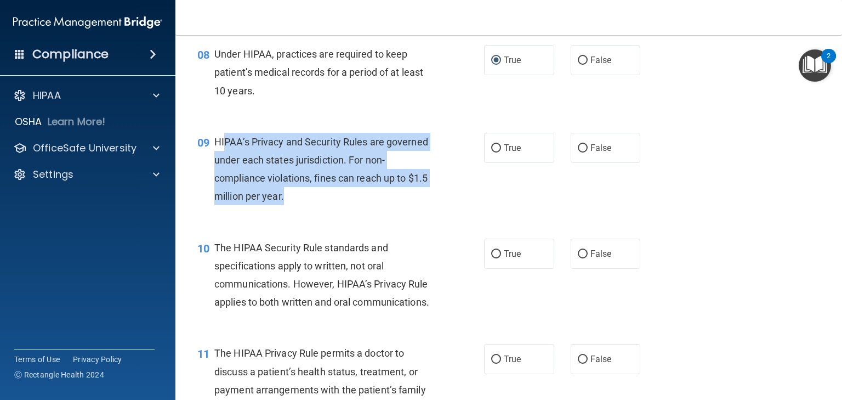
drag, startPoint x: 301, startPoint y: 218, endPoint x: 223, endPoint y: 158, distance: 98.7
click at [223, 158] on div "HIPAA’s Privacy and Security Rules are governed under each states jurisdiction.…" at bounding box center [327, 169] width 227 height 73
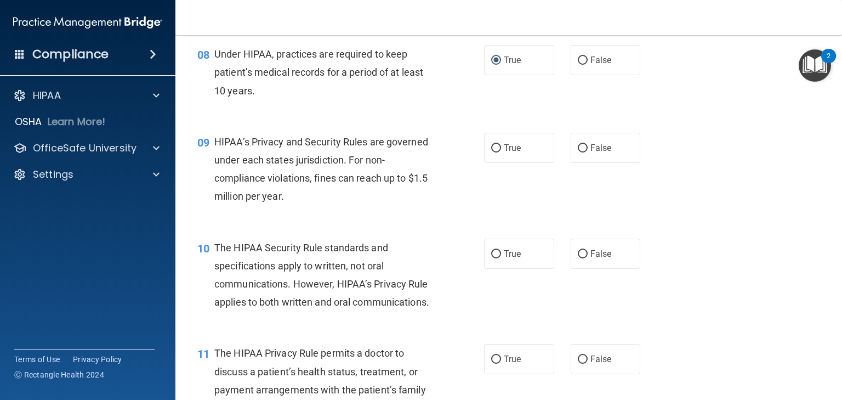
click at [389, 225] on div "09 HIPAA’s Privacy and Security Rules are governed under each states jurisdicti…" at bounding box center [508, 172] width 639 height 106
click at [494, 152] on input "True" at bounding box center [496, 148] width 10 height 8
radio input "true"
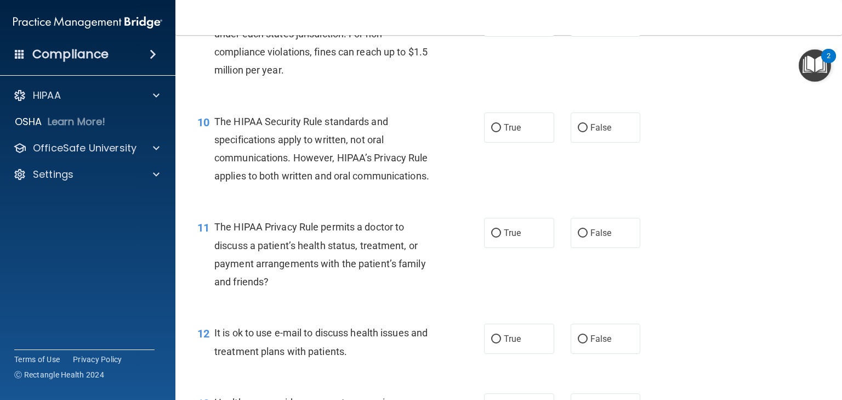
scroll to position [877, 0]
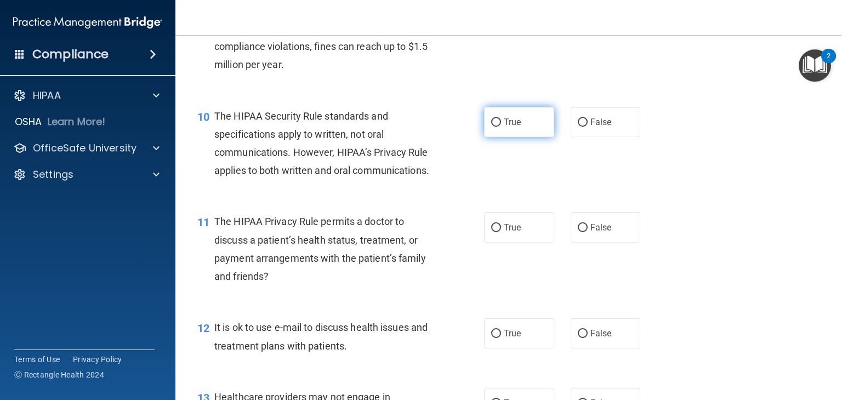
click at [492, 127] on input "True" at bounding box center [496, 122] width 10 height 8
radio input "true"
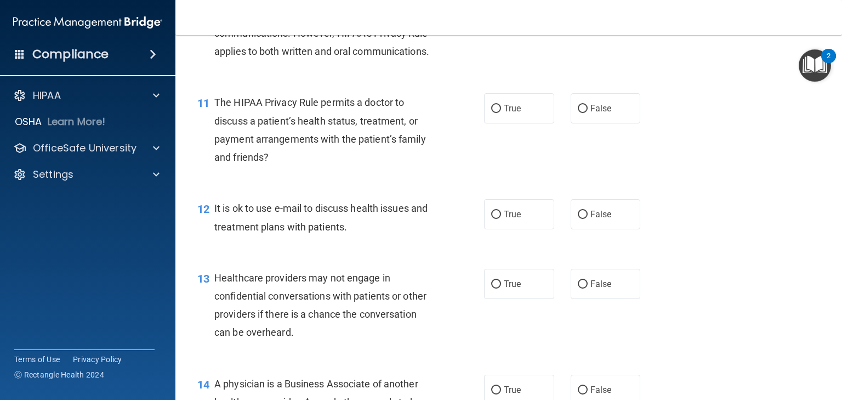
scroll to position [1009, 0]
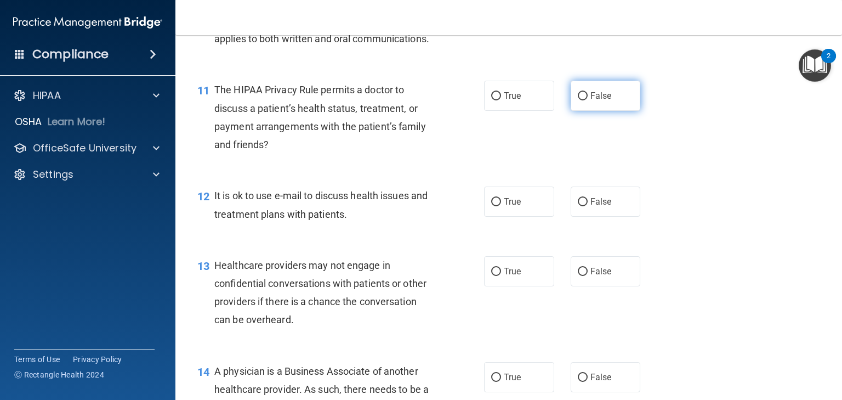
click at [580, 100] on input "False" at bounding box center [583, 96] width 10 height 8
radio input "true"
drag, startPoint x: 491, startPoint y: 237, endPoint x: 464, endPoint y: 248, distance: 29.5
click at [491, 206] on input "True" at bounding box center [496, 202] width 10 height 8
radio input "true"
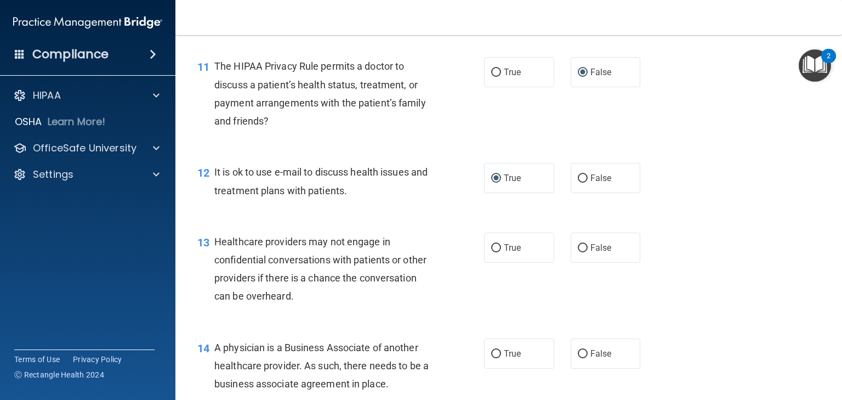
scroll to position [1052, 0]
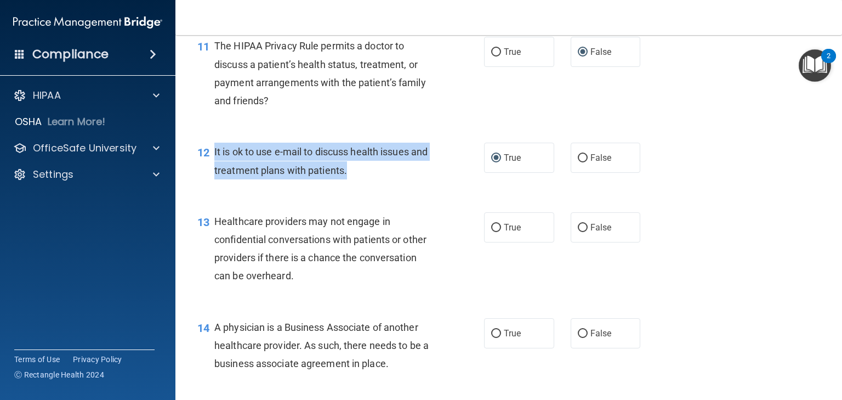
drag, startPoint x: 371, startPoint y: 204, endPoint x: 212, endPoint y: 184, distance: 160.2
click at [212, 184] on div "12 It is ok to use e-mail to discuss health issues and treatment plans with pat…" at bounding box center [341, 164] width 320 height 42
copy div "It is ok to use e-mail to discuss health issues and treatment plans with patien…"
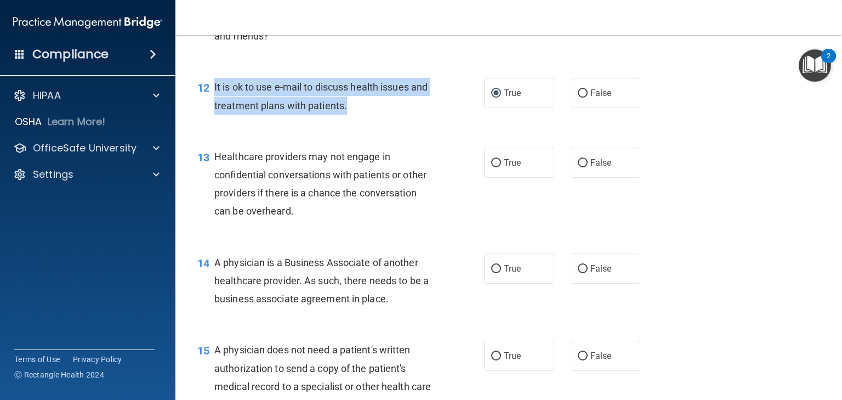
scroll to position [1140, 0]
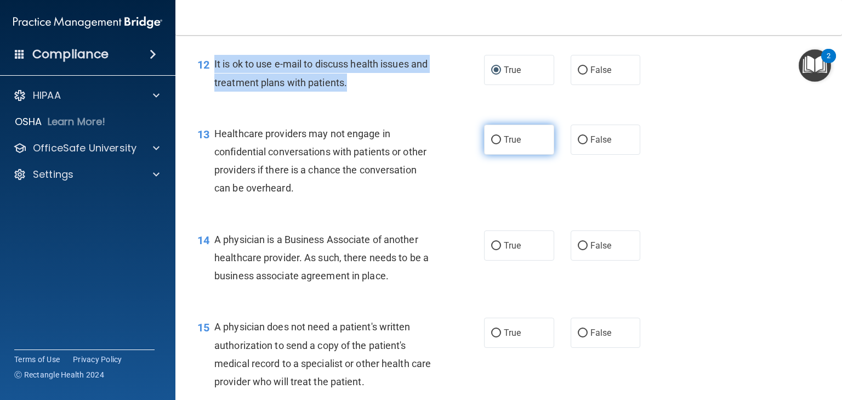
click at [491, 144] on input "True" at bounding box center [496, 140] width 10 height 8
radio input "true"
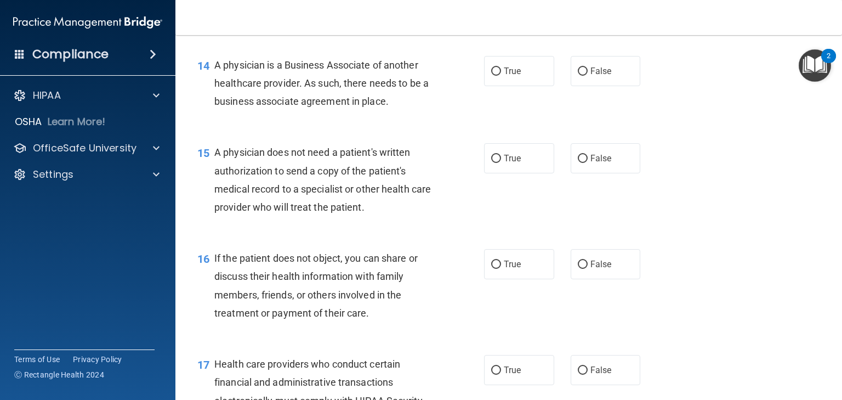
scroll to position [1316, 0]
drag, startPoint x: 408, startPoint y: 140, endPoint x: 213, endPoint y: 101, distance: 199.0
click at [213, 101] on div "14 A physician is a Business Associate of another healthcare provider. As such,…" at bounding box center [341, 85] width 320 height 60
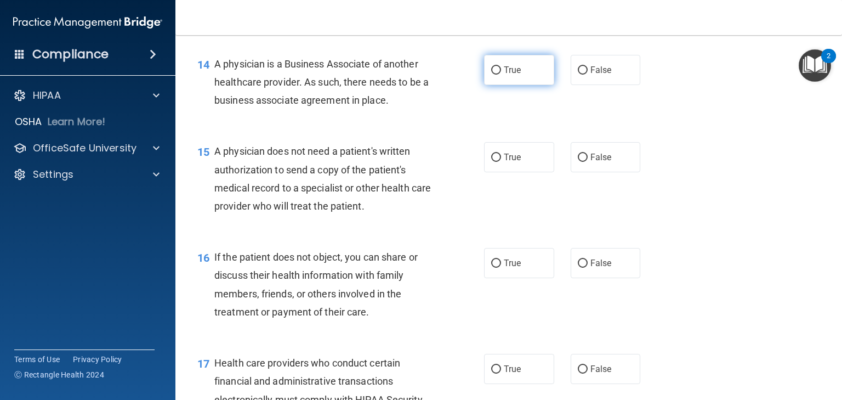
click at [493, 75] on input "True" at bounding box center [496, 70] width 10 height 8
radio input "true"
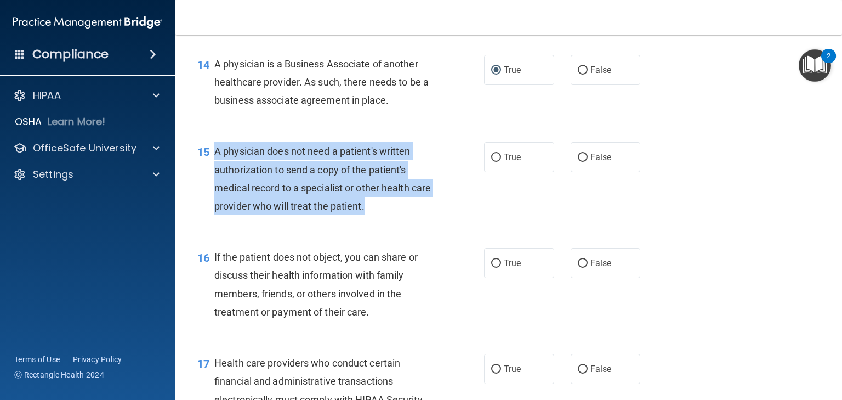
drag, startPoint x: 375, startPoint y: 242, endPoint x: 215, endPoint y: 189, distance: 168.7
click at [215, 189] on div "A physician does not need a patient's written authorization to send a copy of t…" at bounding box center [327, 178] width 227 height 73
copy span "A physician does not need a patient's written authorization to send a copy of t…"
click at [491, 162] on input "True" at bounding box center [496, 157] width 10 height 8
radio input "true"
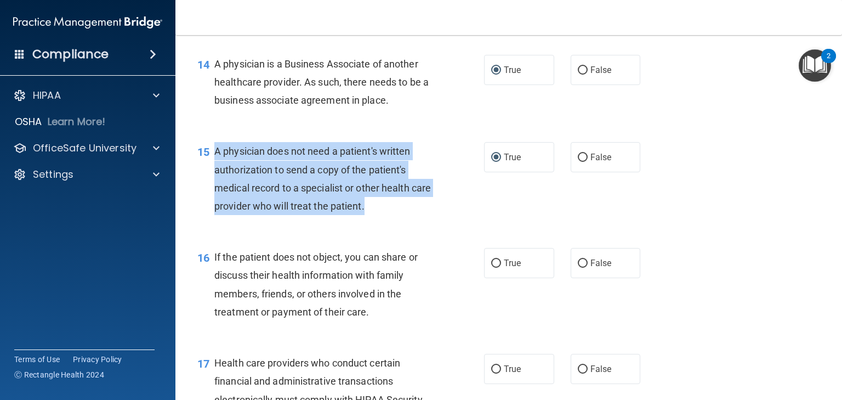
click at [447, 220] on div "15 A physician does not need a patient's written authorization to send a copy o…" at bounding box center [341, 181] width 320 height 78
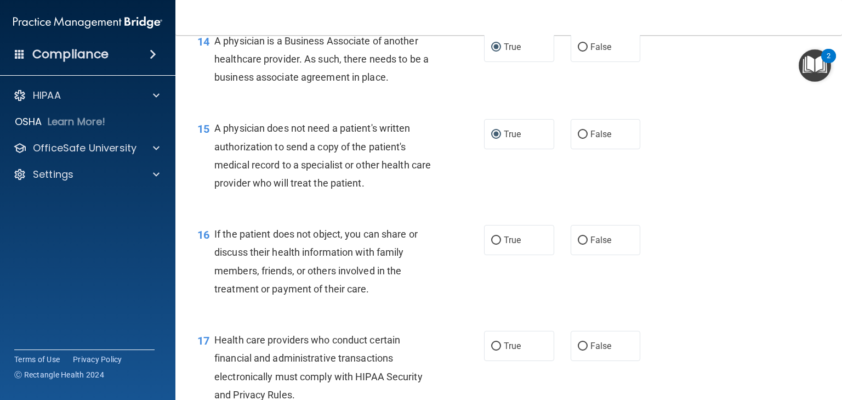
scroll to position [1354, 0]
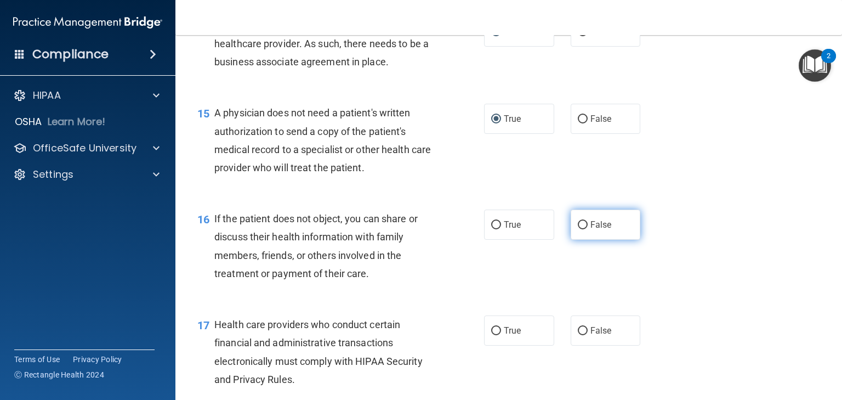
click at [578, 229] on input "False" at bounding box center [583, 225] width 10 height 8
radio input "true"
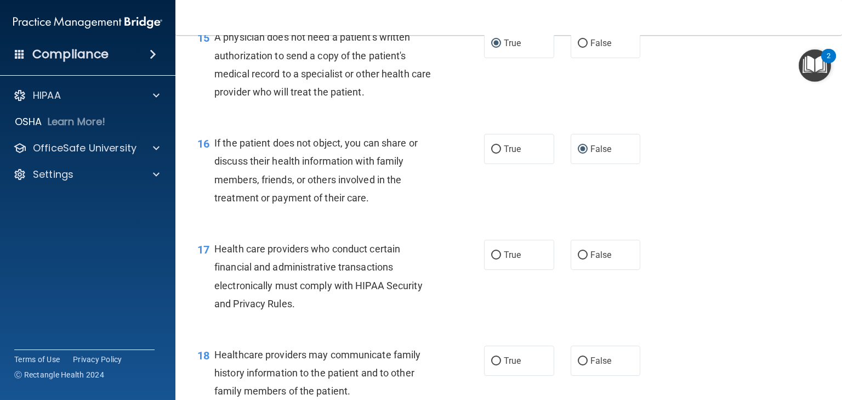
scroll to position [1442, 0]
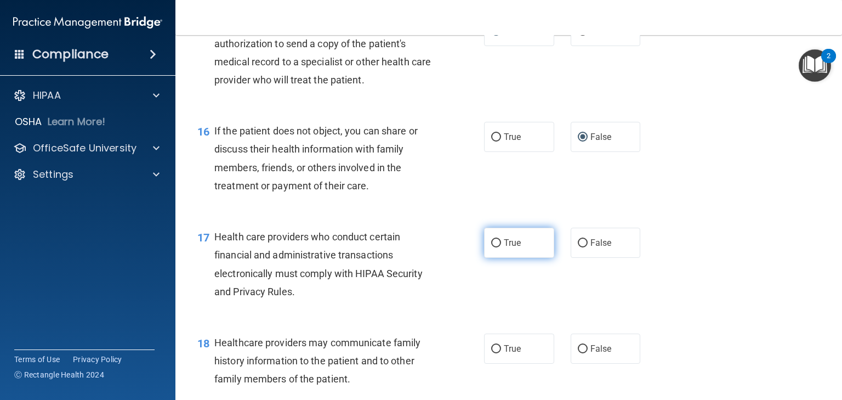
click at [495, 247] on input "True" at bounding box center [496, 243] width 10 height 8
radio input "true"
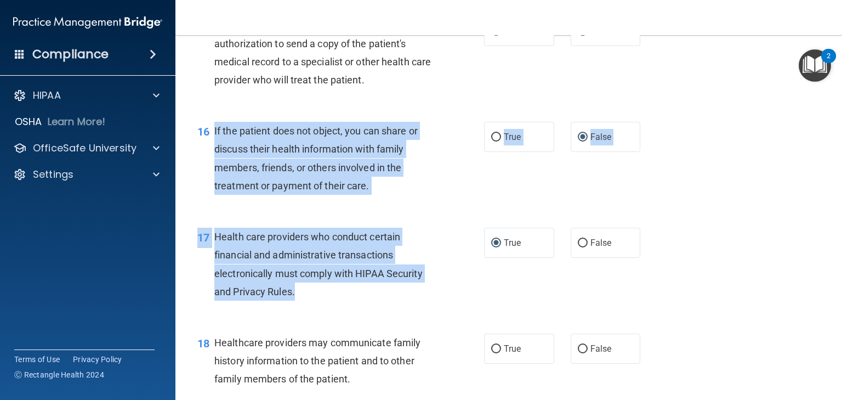
drag, startPoint x: 210, startPoint y: 163, endPoint x: 309, endPoint y: 325, distance: 189.6
click at [309, 325] on div "01 A business associate agreement is required with organizations or persons whe…" at bounding box center [508, 53] width 639 height 2844
click at [303, 300] on div "Health care providers who conduct certain financial and administrative transact…" at bounding box center [327, 263] width 227 height 73
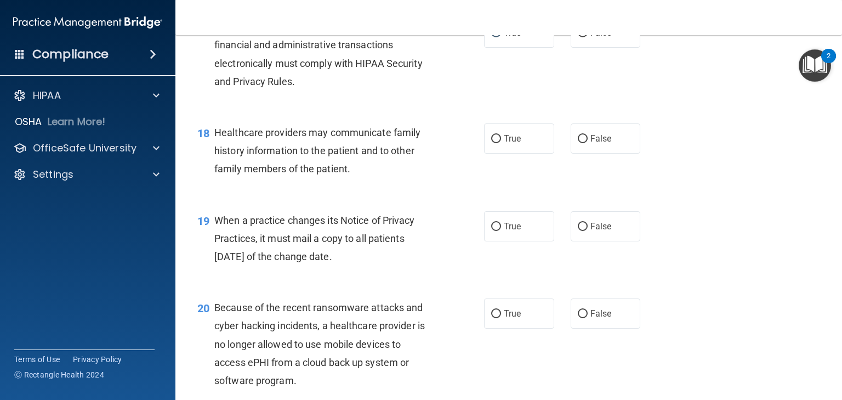
scroll to position [1705, 0]
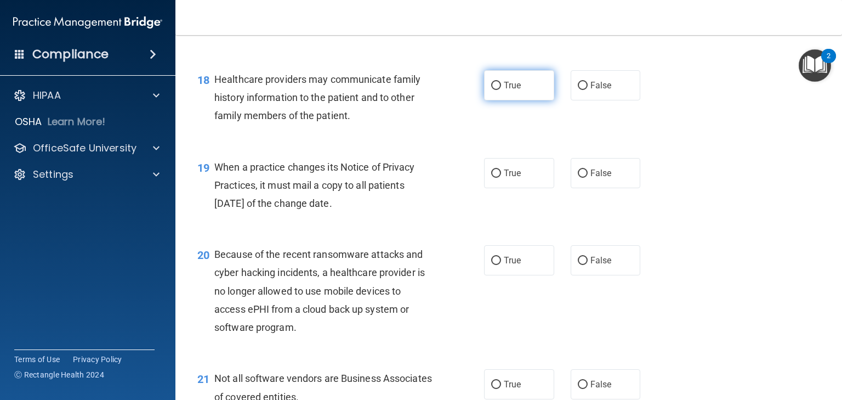
click at [491, 90] on input "True" at bounding box center [496, 86] width 10 height 8
radio input "true"
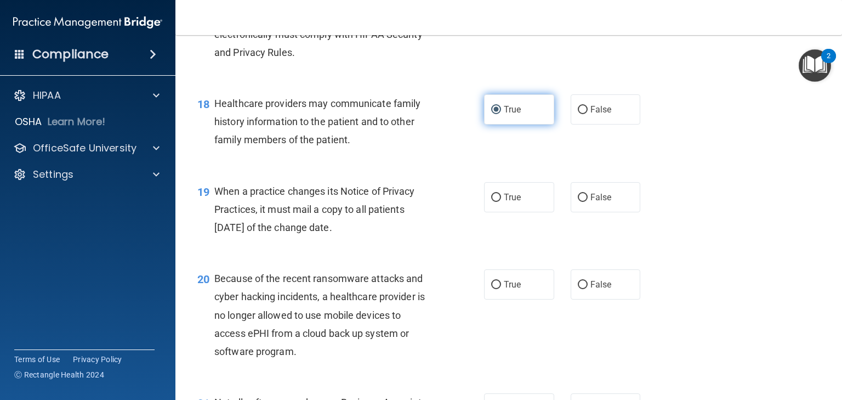
scroll to position [1661, 0]
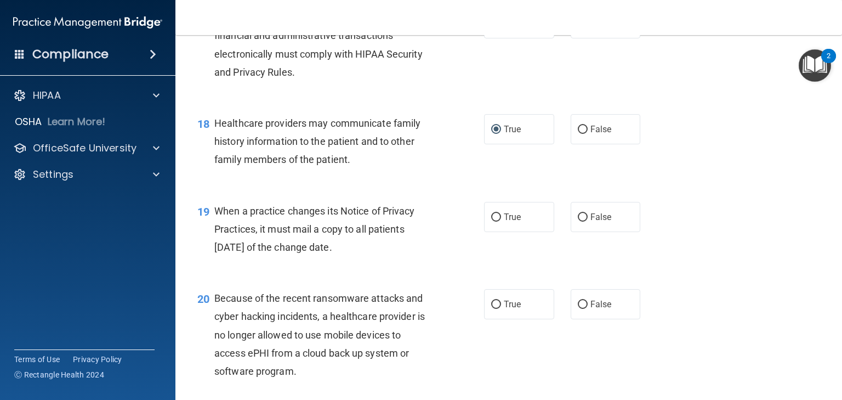
drag, startPoint x: 356, startPoint y: 198, endPoint x: 354, endPoint y: 206, distance: 7.5
click at [354, 174] on div "18 Healthcare providers may communicate family history information to the patie…" at bounding box center [341, 144] width 320 height 60
click at [582, 134] on input "False" at bounding box center [583, 130] width 10 height 8
radio input "true"
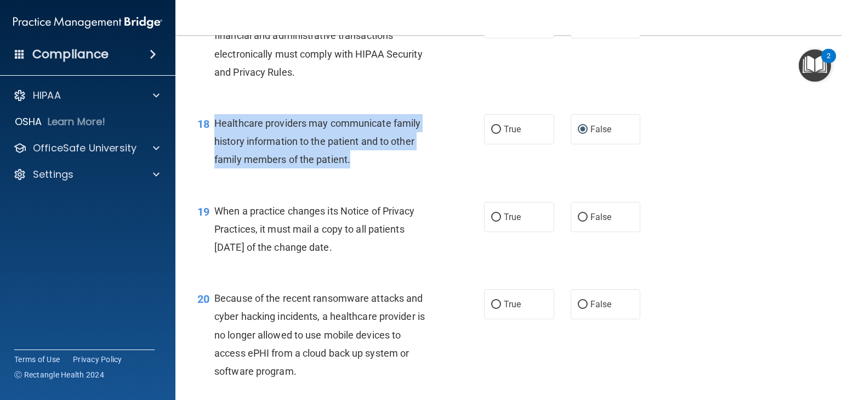
drag, startPoint x: 283, startPoint y: 186, endPoint x: 213, endPoint y: 164, distance: 73.7
click at [213, 164] on div "18 Healthcare providers may communicate family history information to the patie…" at bounding box center [341, 144] width 320 height 60
copy div "Healthcare providers may communicate family history information to the patient …"
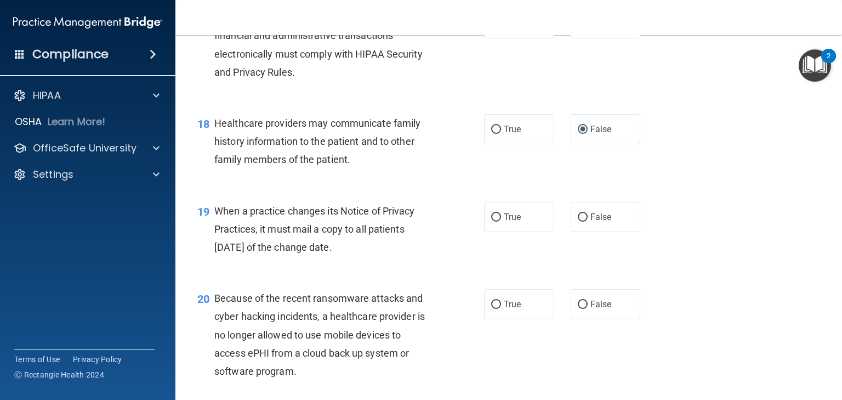
click at [503, 188] on div "18 Healthcare providers may communicate family history information to the patie…" at bounding box center [508, 144] width 639 height 88
click at [491, 134] on input "True" at bounding box center [496, 130] width 10 height 8
radio input "true"
radio input "false"
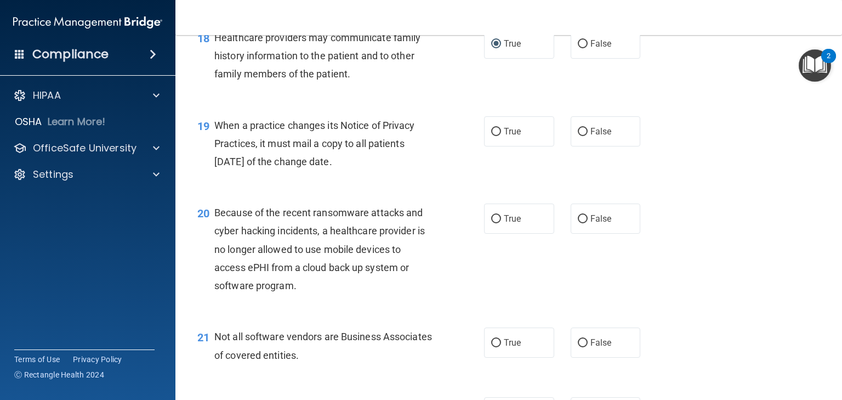
scroll to position [1749, 0]
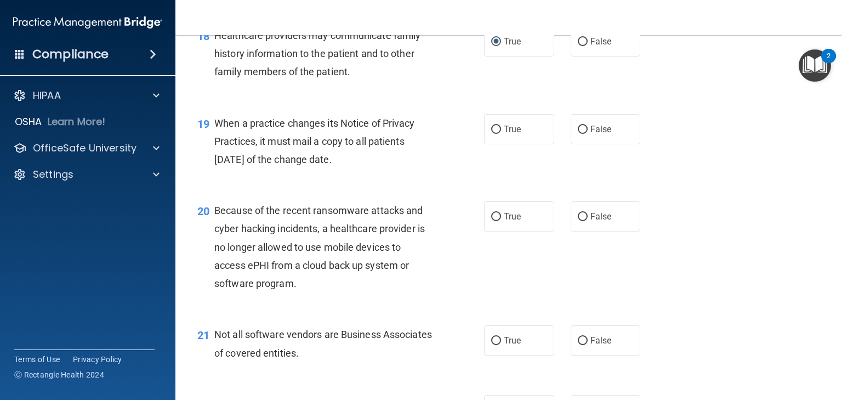
drag, startPoint x: 371, startPoint y: 196, endPoint x: 217, endPoint y: 163, distance: 157.0
click at [217, 163] on div "When a practice changes its Notice of Privacy Practices, it must mail a copy to…" at bounding box center [327, 141] width 227 height 55
copy span "When a practice changes its Notice of Privacy Practices, it must mail a copy to…"
click at [511, 188] on div "19 When a practice changes its Notice of Privacy Practices, it must mail a copy…" at bounding box center [508, 144] width 639 height 88
click at [582, 134] on input "False" at bounding box center [583, 130] width 10 height 8
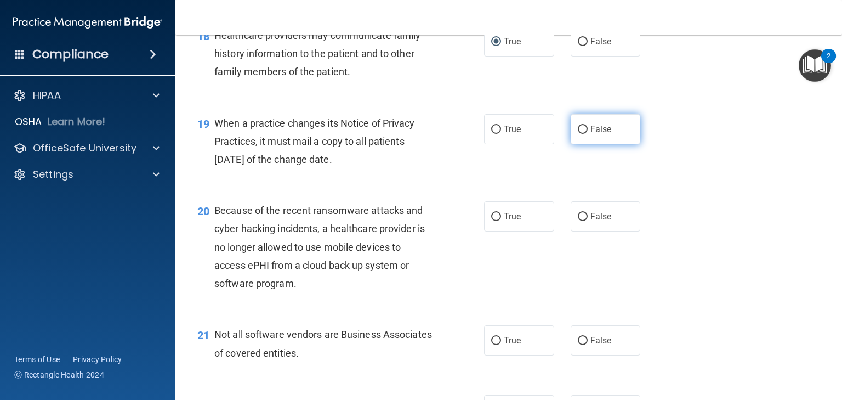
radio input "true"
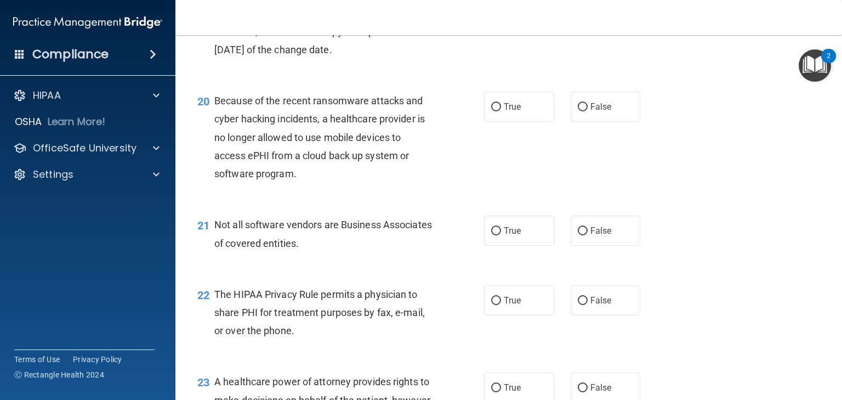
scroll to position [1880, 0]
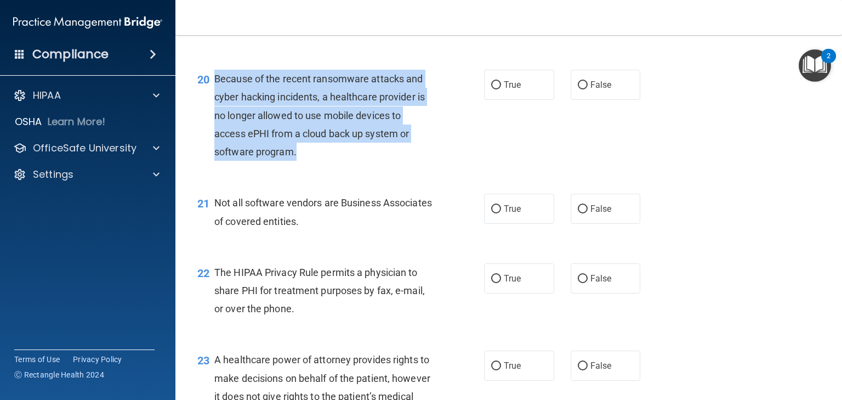
drag, startPoint x: 289, startPoint y: 184, endPoint x: 214, endPoint y: 119, distance: 99.2
click at [214, 119] on div "Because of the recent ransomware attacks and cyber hacking incidents, a healthc…" at bounding box center [327, 115] width 227 height 91
copy span "Because of the recent ransomware attacks and cyber hacking incidents, a healthc…"
click at [579, 89] on input "False" at bounding box center [583, 85] width 10 height 8
radio input "true"
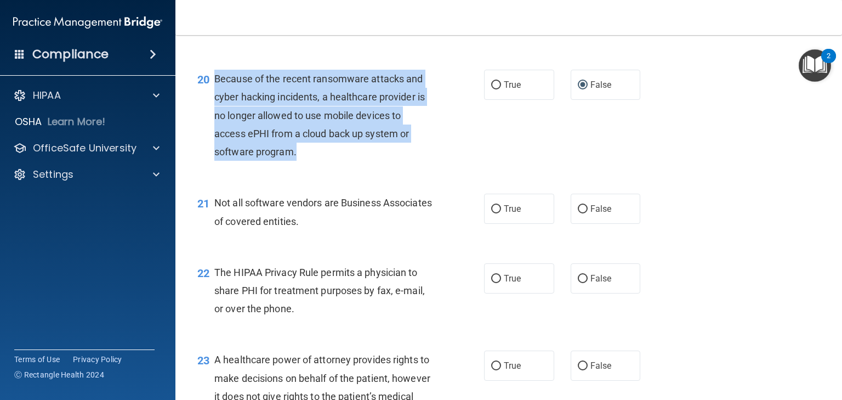
click at [412, 161] on div "Because of the recent ransomware attacks and cyber hacking incidents, a healthc…" at bounding box center [327, 115] width 227 height 91
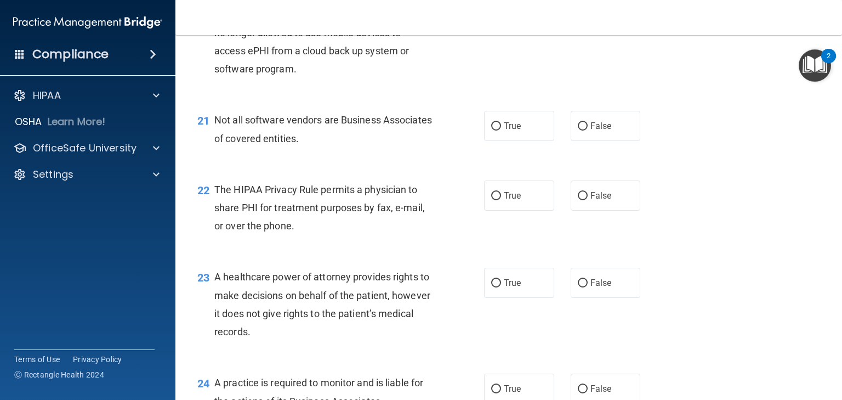
scroll to position [1968, 0]
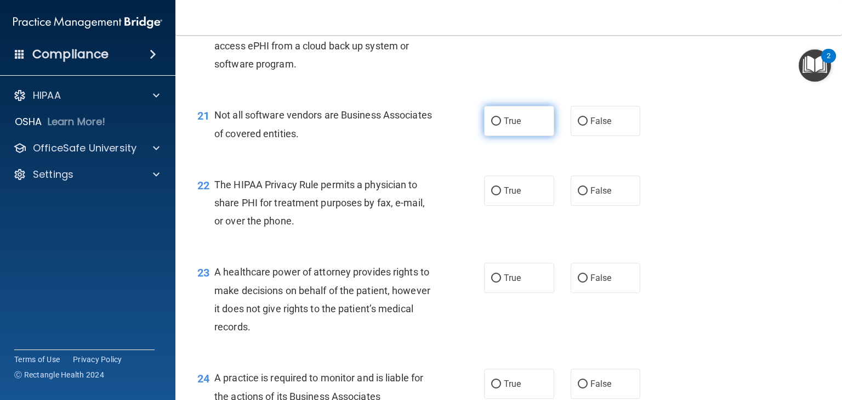
click at [491, 126] on input "True" at bounding box center [496, 121] width 10 height 8
radio input "true"
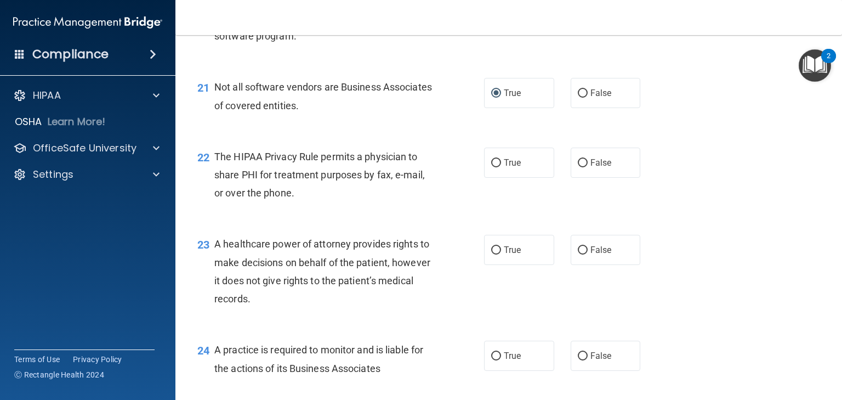
scroll to position [2012, 0]
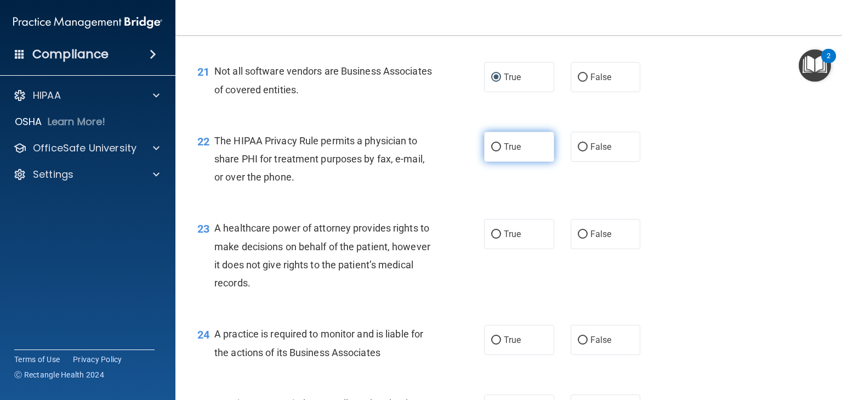
click at [497, 151] on input "True" at bounding box center [496, 147] width 10 height 8
radio input "true"
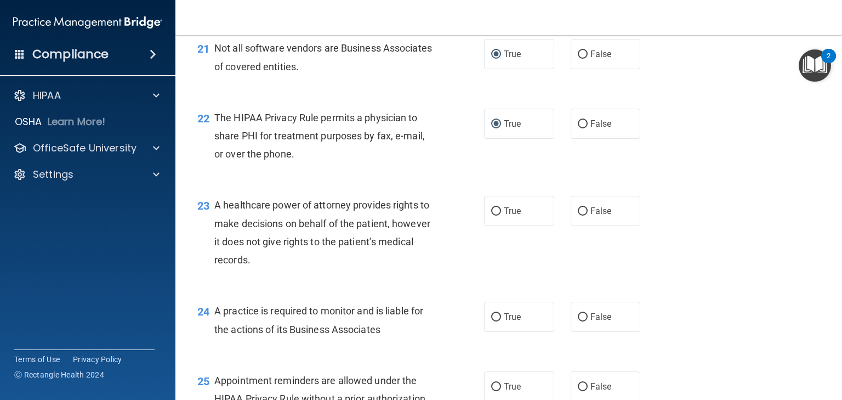
scroll to position [2143, 0]
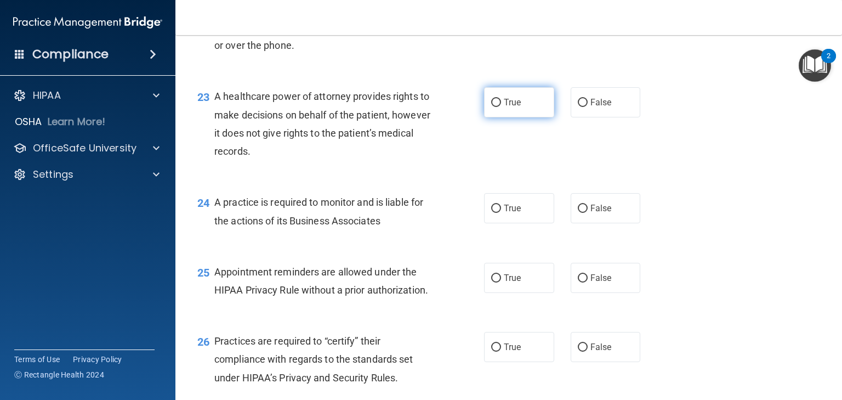
click at [504, 107] on span "True" at bounding box center [512, 102] width 17 height 10
click at [501, 107] on input "True" at bounding box center [496, 103] width 10 height 8
radio input "true"
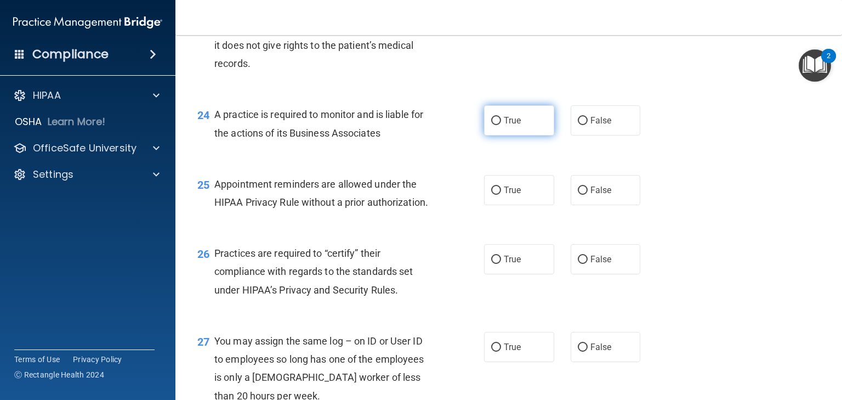
click at [497, 125] on input "True" at bounding box center [496, 121] width 10 height 8
radio input "true"
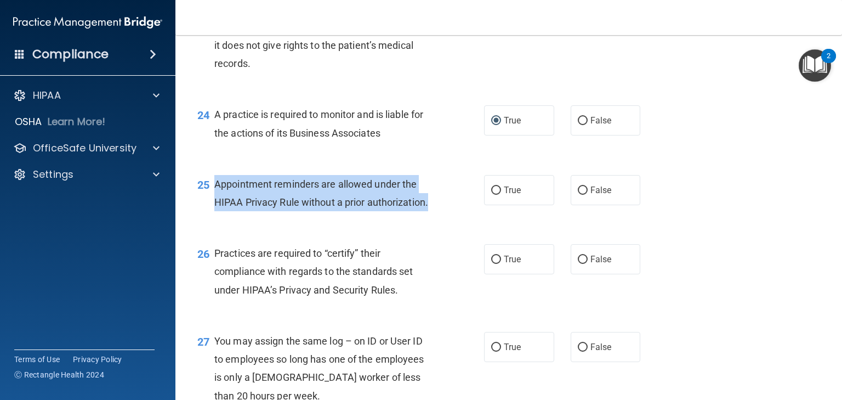
drag, startPoint x: 431, startPoint y: 238, endPoint x: 217, endPoint y: 220, distance: 215.7
click at [217, 211] on div "Appointment reminders are allowed under the HIPAA Privacy Rule without a prior …" at bounding box center [327, 193] width 227 height 36
copy span "Appointment reminders are allowed under the HIPAA Privacy Rule without a prior …"
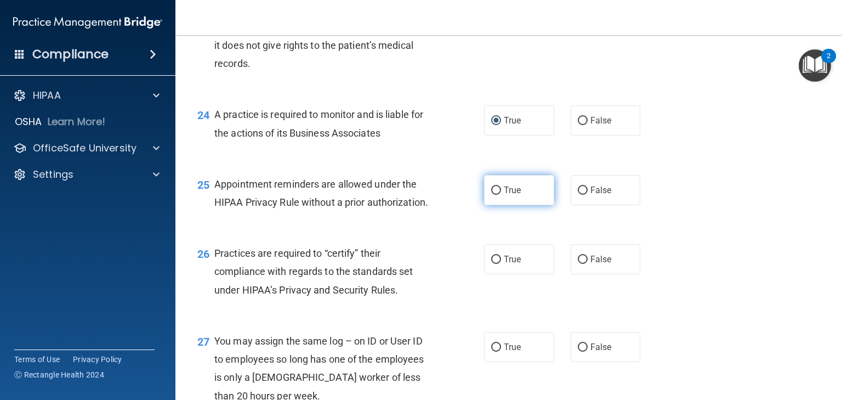
click at [493, 205] on label "True" at bounding box center [519, 190] width 70 height 30
click at [493, 195] on input "True" at bounding box center [496, 190] width 10 height 8
radio input "true"
click at [383, 230] on div "25 Appointment reminders are allowed under the HIPAA Privacy Rule without a pri…" at bounding box center [508, 195] width 639 height 69
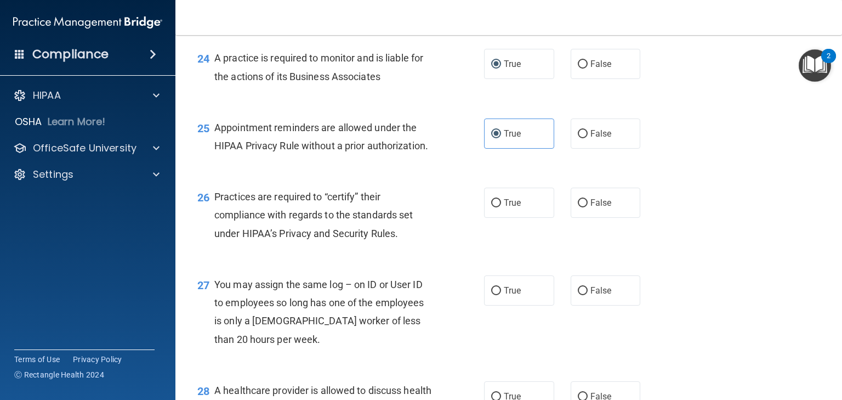
scroll to position [2363, 0]
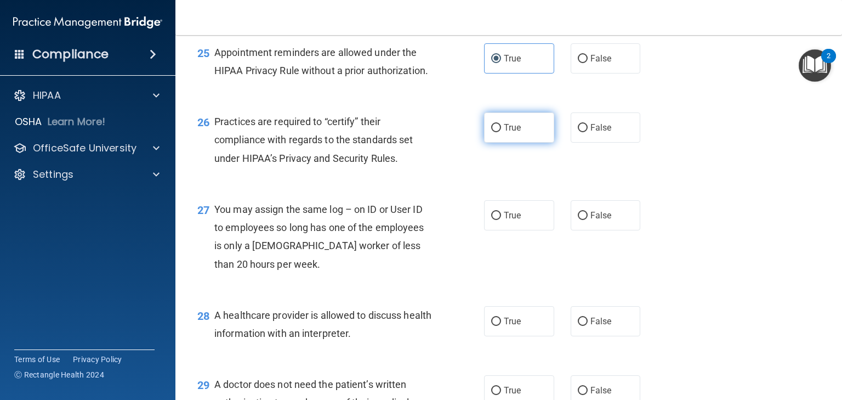
drag, startPoint x: 492, startPoint y: 168, endPoint x: 484, endPoint y: 175, distance: 11.2
click at [492, 132] on input "True" at bounding box center [496, 128] width 10 height 8
radio input "true"
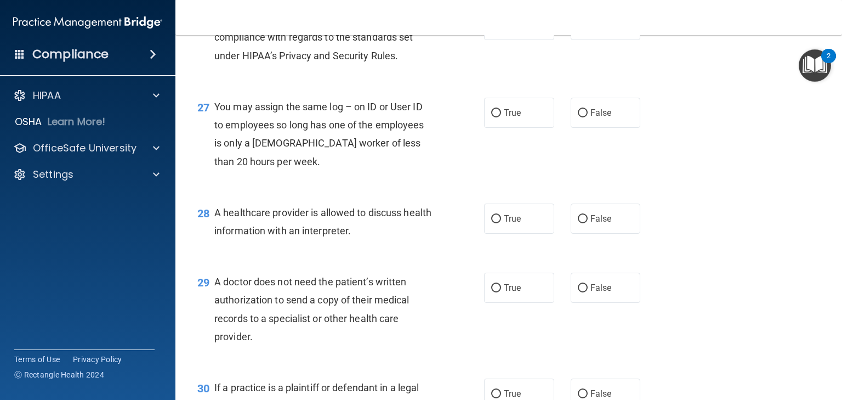
scroll to position [2494, 0]
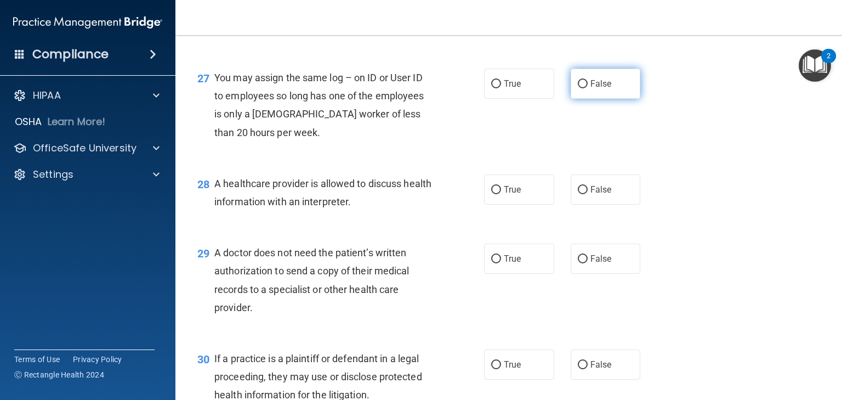
click at [584, 99] on label "False" at bounding box center [606, 84] width 70 height 30
click at [584, 88] on input "False" at bounding box center [583, 84] width 10 height 8
radio input "true"
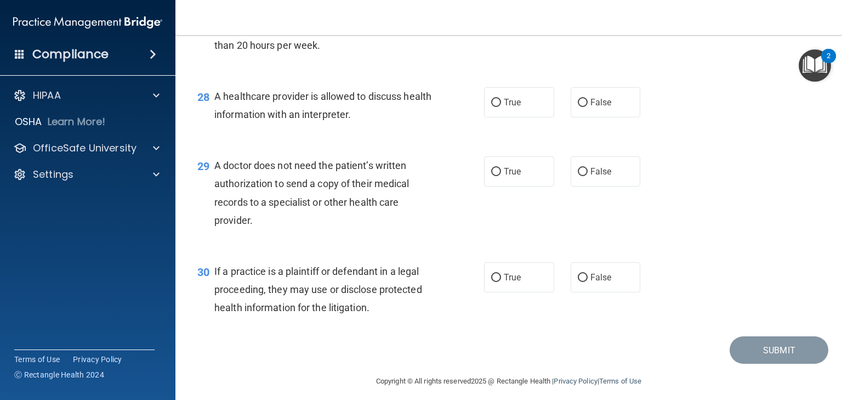
scroll to position [2582, 0]
click at [487, 117] on label "True" at bounding box center [519, 102] width 70 height 30
click at [491, 106] on input "True" at bounding box center [496, 102] width 10 height 8
radio input "true"
drag, startPoint x: 252, startPoint y: 254, endPoint x: 214, endPoint y: 201, distance: 65.6
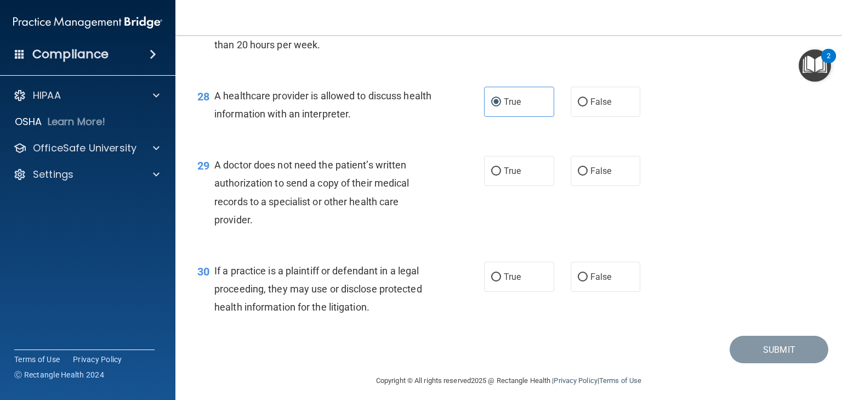
click at [214, 201] on div "A doctor does not need the patient’s written authorization to send a copy of th…" at bounding box center [327, 192] width 227 height 73
copy span "A doctor does not need the patient’s written authorization to send a copy of th…"
click at [491, 175] on input "True" at bounding box center [496, 171] width 10 height 8
radio input "true"
click at [353, 248] on div "29 A doctor does not need the patient’s written authorization to send a copy of…" at bounding box center [508, 195] width 639 height 106
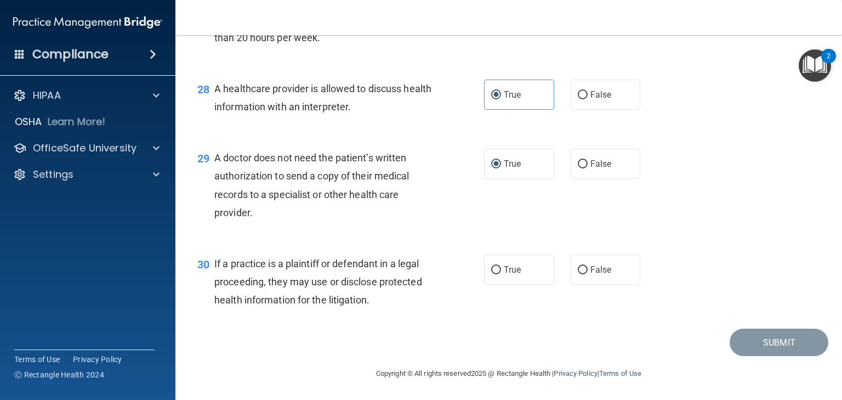
scroll to position [2626, 0]
click at [492, 269] on input "True" at bounding box center [496, 270] width 10 height 8
radio input "true"
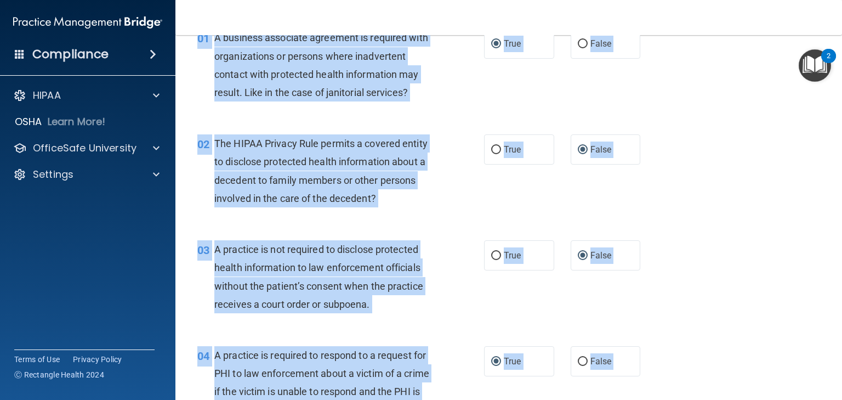
scroll to position [0, 0]
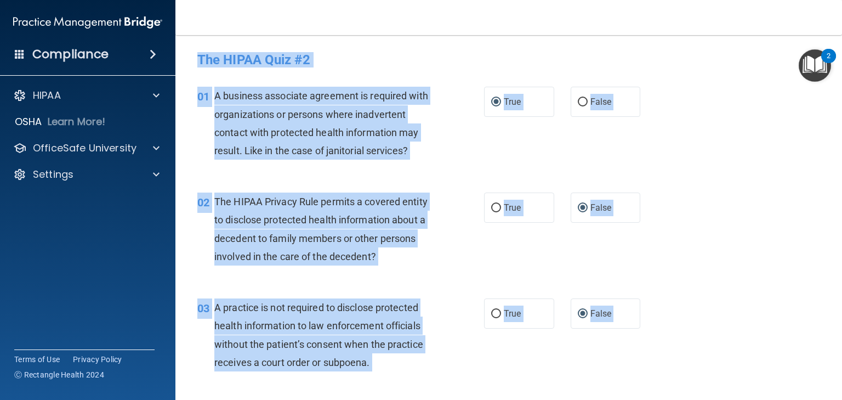
drag, startPoint x: 641, startPoint y: 282, endPoint x: 201, endPoint y: -53, distance: 552.7
click at [201, 0] on html "Compliance HIPAA Documents and Policies Report an Incident Business Associates …" at bounding box center [421, 200] width 842 height 400
click at [391, 47] on div "The HIPAA Quiz #2" at bounding box center [508, 59] width 639 height 27
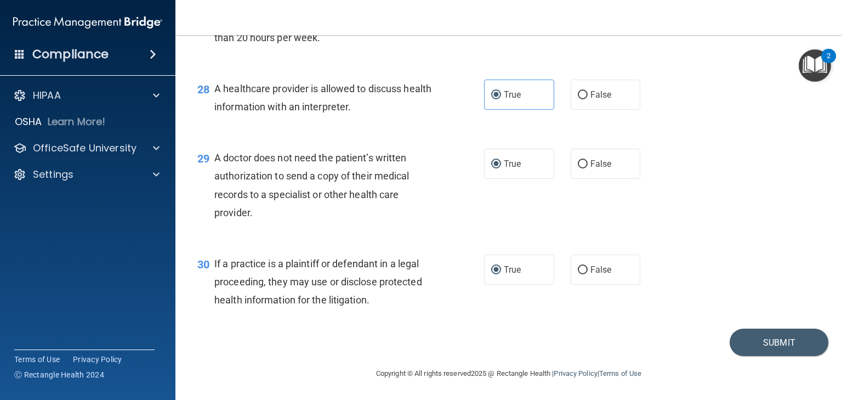
scroll to position [2626, 0]
click at [761, 337] on button "Submit" at bounding box center [779, 342] width 99 height 28
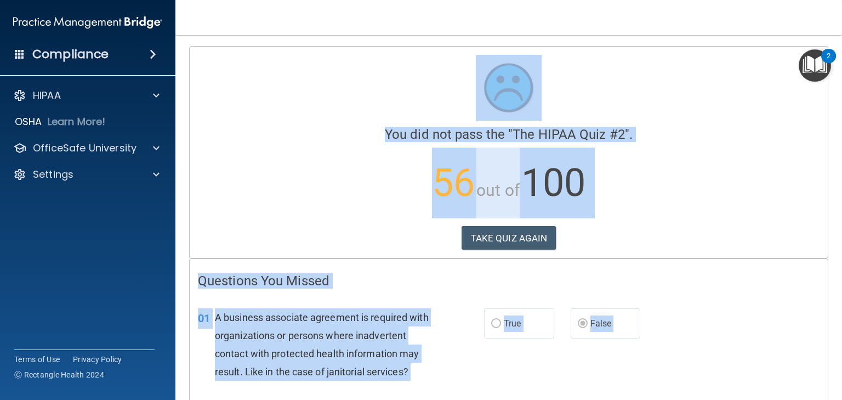
drag, startPoint x: 756, startPoint y: 340, endPoint x: 348, endPoint y: -53, distance: 566.4
click at [348, 0] on html "Compliance HIPAA Documents and Policies Report an Incident Business Associates …" at bounding box center [421, 200] width 842 height 400
click at [663, 226] on div "TAKE QUIZ AGAIN" at bounding box center [509, 238] width 622 height 24
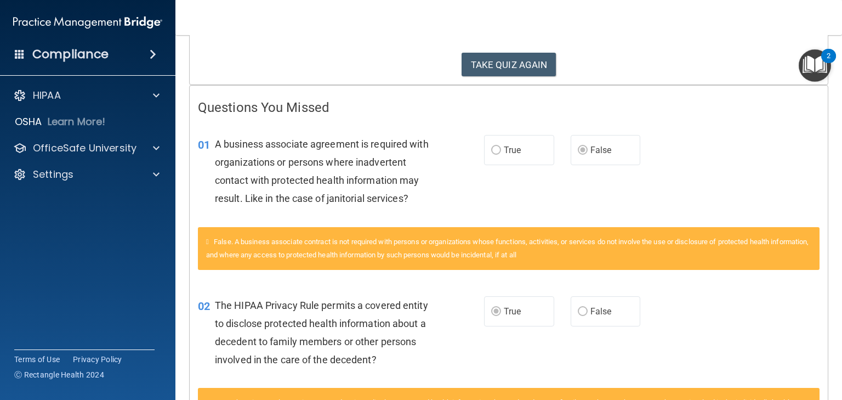
scroll to position [175, 0]
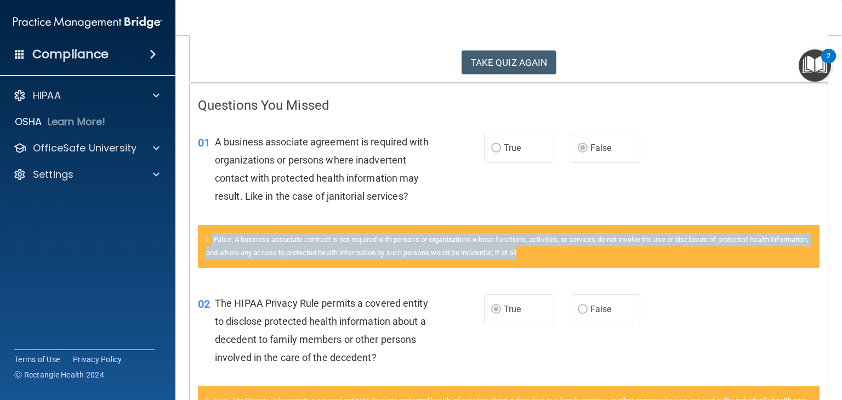
drag, startPoint x: 214, startPoint y: 238, endPoint x: 628, endPoint y: 251, distance: 414.0
click at [628, 251] on div "False. A business associate contract is not required with persons or organizati…" at bounding box center [509, 246] width 622 height 43
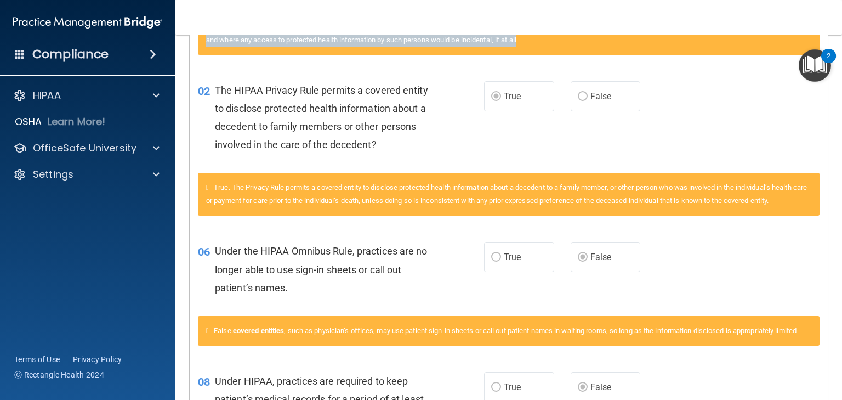
scroll to position [395, 0]
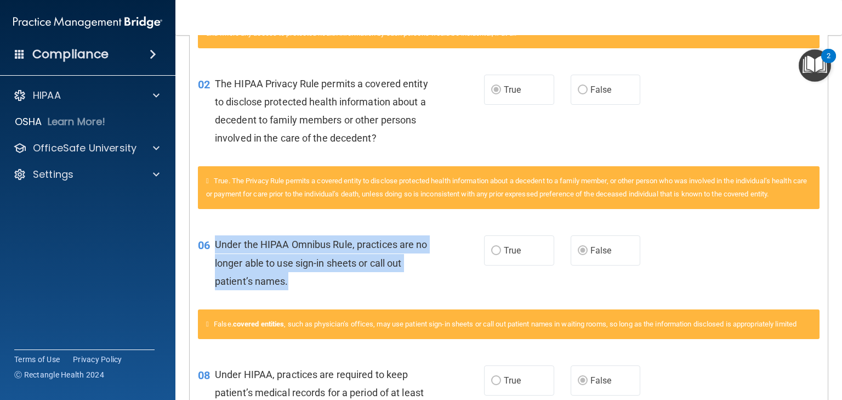
drag, startPoint x: 213, startPoint y: 257, endPoint x: 422, endPoint y: 301, distance: 213.6
click at [422, 295] on div "06 Under the HIPAA Omnibus Rule, practices are no longer able to use sign-in sh…" at bounding box center [340, 265] width 319 height 60
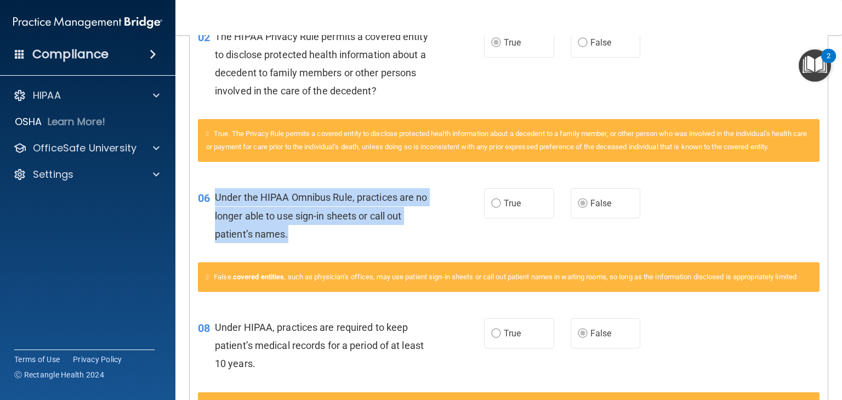
scroll to position [482, 0]
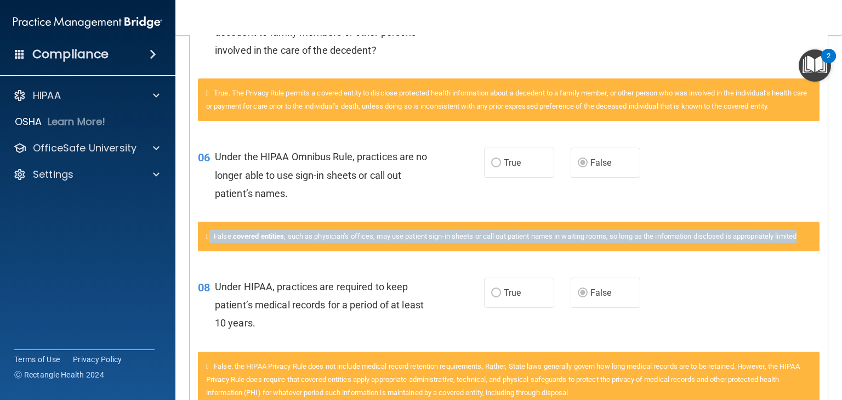
drag, startPoint x: 239, startPoint y: 261, endPoint x: 202, endPoint y: 247, distance: 40.1
click at [202, 247] on div "False. covered entities , such as physician’s offices, may use patient sign-in …" at bounding box center [509, 236] width 622 height 30
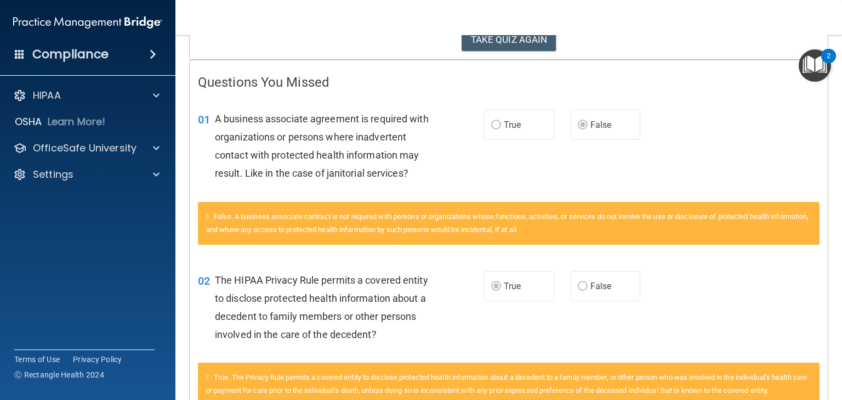
scroll to position [0, 0]
